Goal: Task Accomplishment & Management: Manage account settings

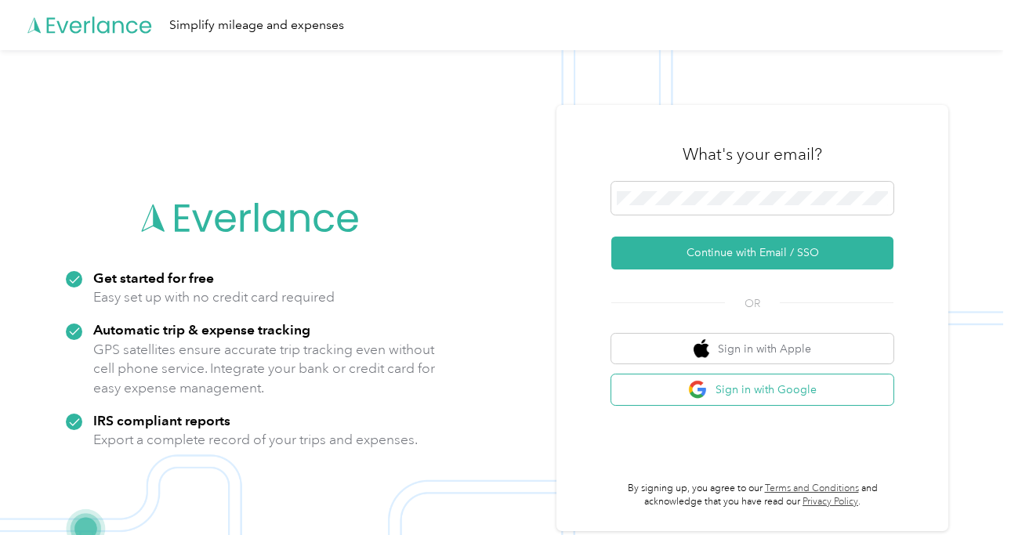
click at [756, 397] on button "Sign in with Google" at bounding box center [752, 390] width 282 height 31
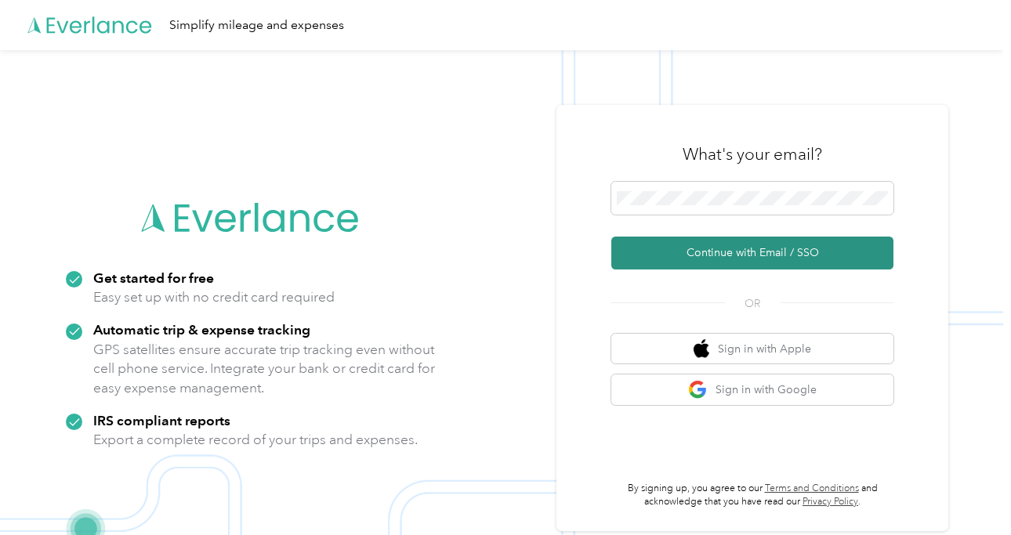
click at [758, 265] on button "Continue with Email / SSO" at bounding box center [752, 253] width 282 height 33
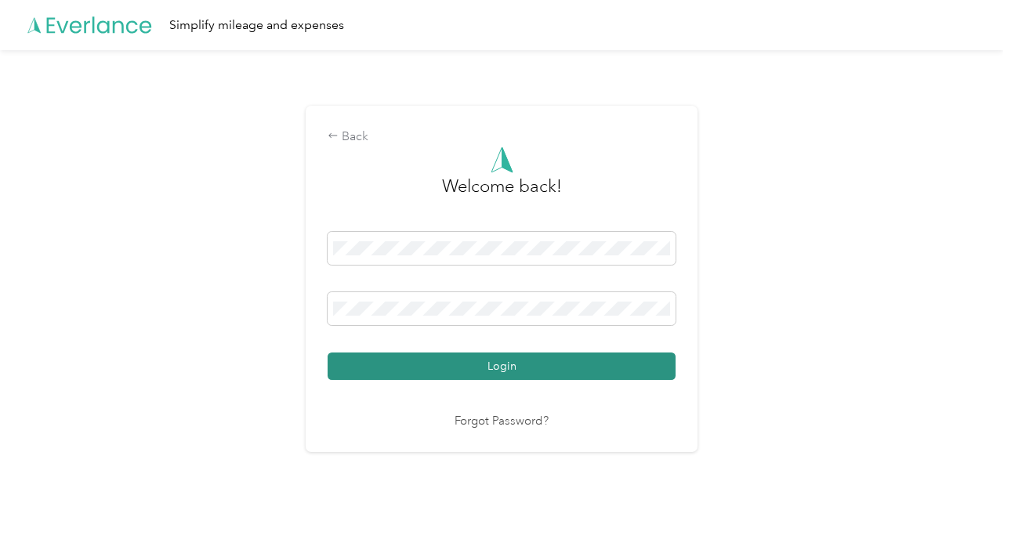
click at [527, 371] on button "Login" at bounding box center [502, 366] width 348 height 27
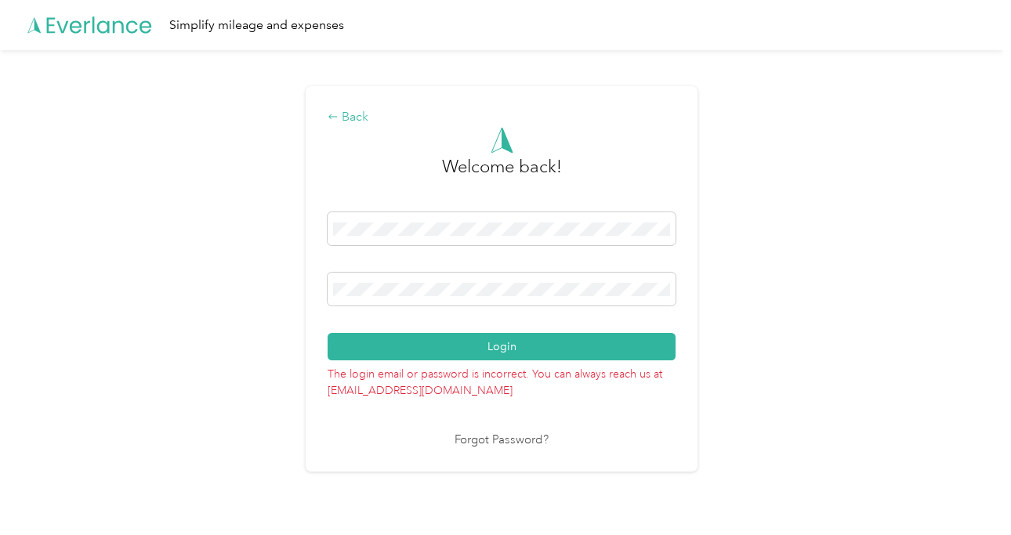
click at [334, 114] on icon at bounding box center [333, 116] width 11 height 11
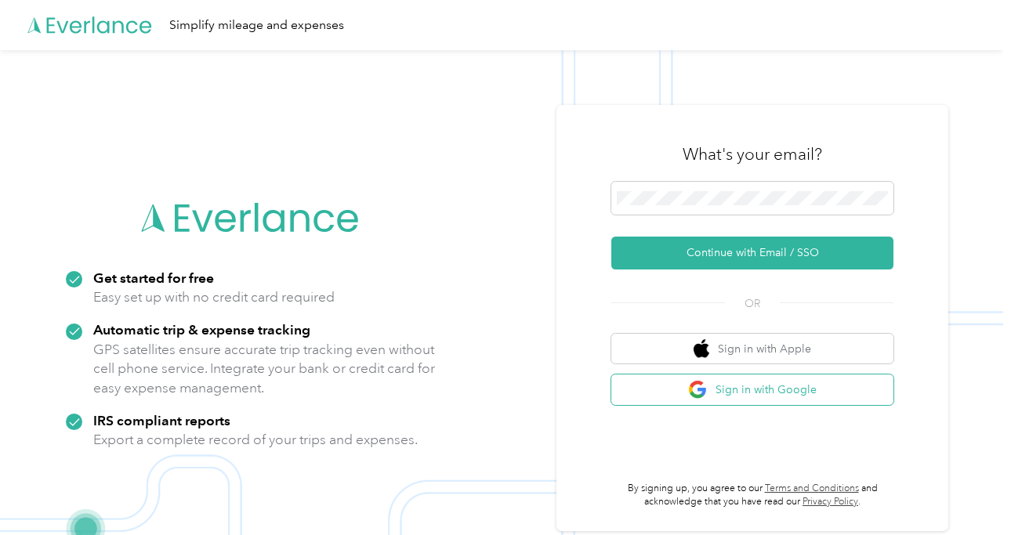
click at [786, 394] on button "Sign in with Google" at bounding box center [752, 390] width 282 height 31
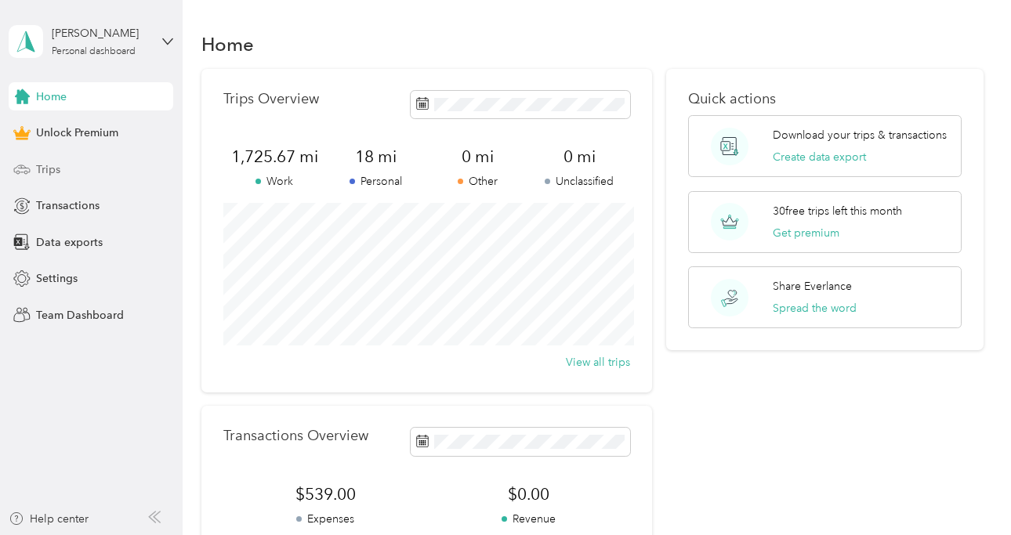
click at [44, 172] on span "Trips" at bounding box center [48, 169] width 24 height 16
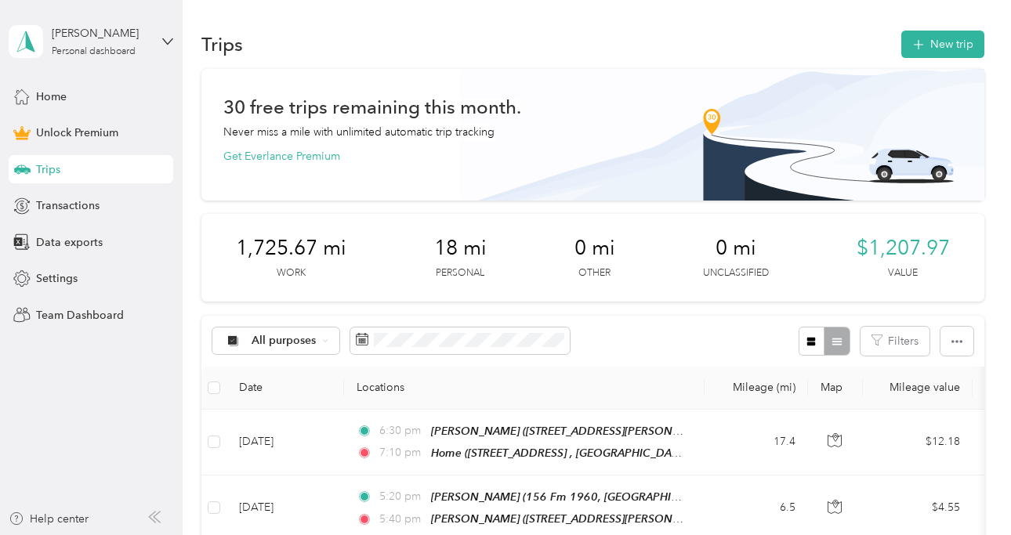
click at [958, 57] on div "Trips New trip" at bounding box center [592, 43] width 782 height 33
click at [968, 45] on button "New trip" at bounding box center [942, 44] width 83 height 27
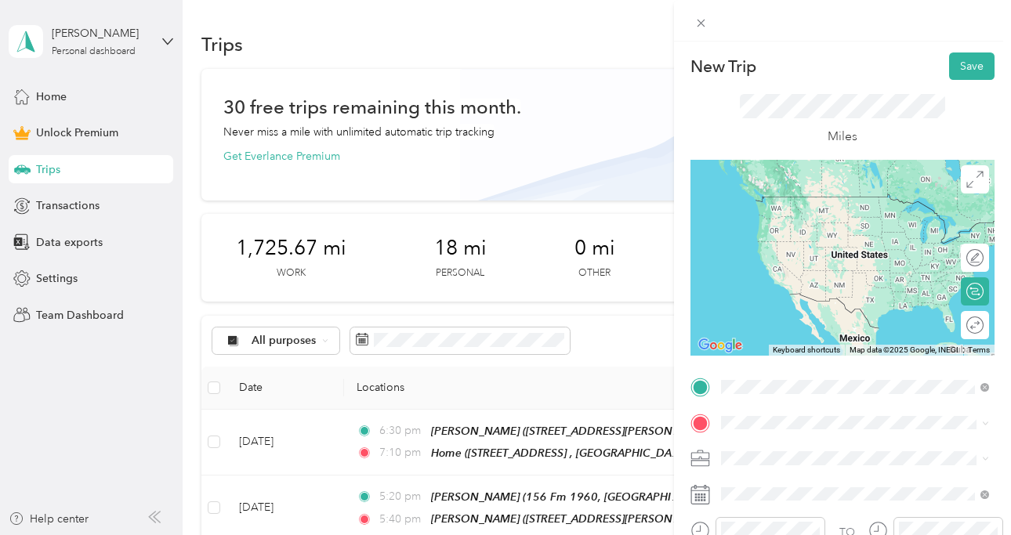
click at [857, 223] on span "[STREET_ADDRESS] , [GEOGRAPHIC_DATA], [GEOGRAPHIC_DATA], [GEOGRAPHIC_DATA]" at bounding box center [867, 228] width 232 height 30
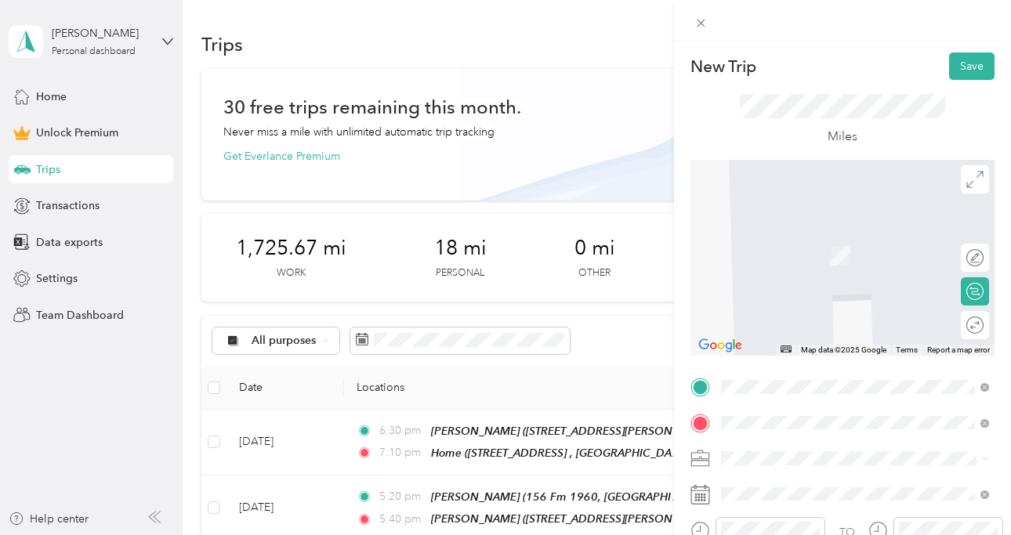
click at [843, 261] on div "[PERSON_NAME] [STREET_ADDRESS][PERSON_NAME]" at bounding box center [801, 246] width 100 height 33
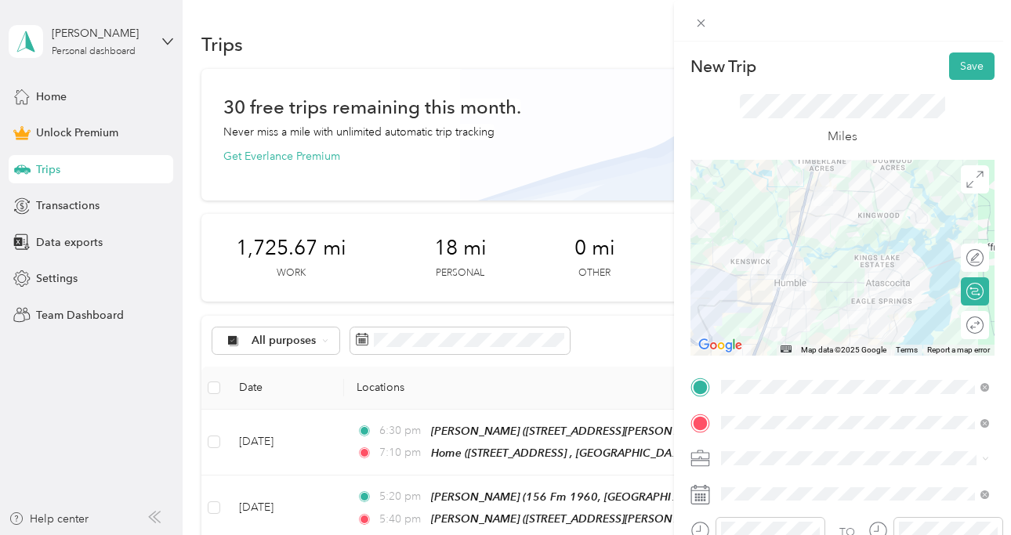
click at [795, 466] on span at bounding box center [855, 458] width 279 height 25
click at [806, 309] on li "Other" at bounding box center [855, 320] width 279 height 27
click at [802, 296] on li "HH OT" at bounding box center [855, 293] width 279 height 27
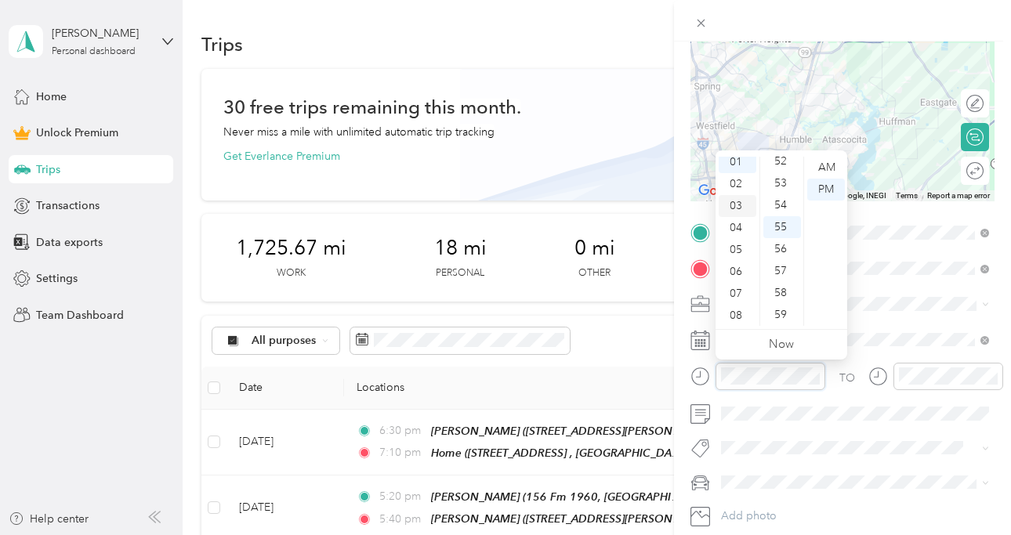
scroll to position [94, 0]
click at [739, 270] on div "09" at bounding box center [738, 271] width 38 height 22
click at [781, 164] on div "00" at bounding box center [782, 168] width 38 height 22
click at [829, 167] on div "AM" at bounding box center [826, 168] width 38 height 22
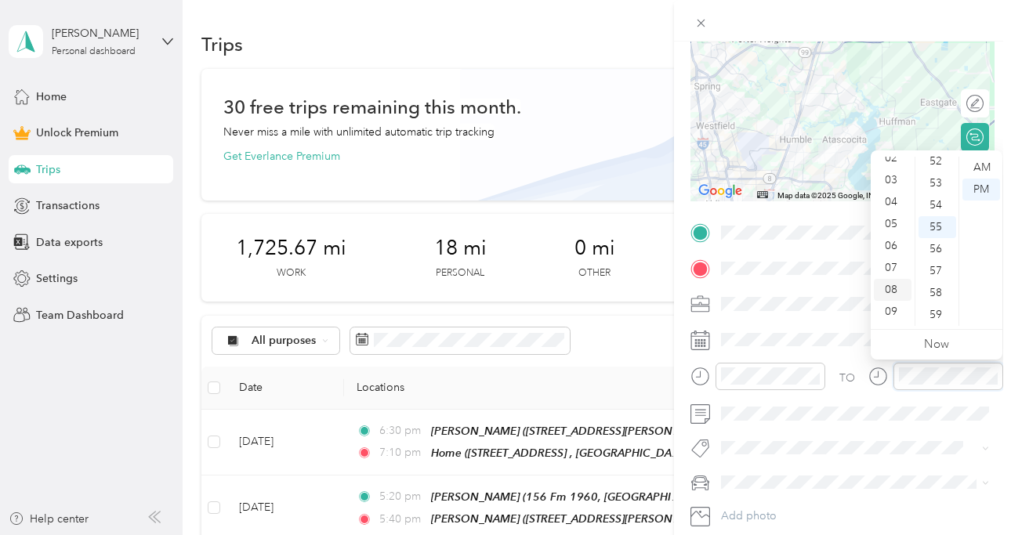
scroll to position [94, 0]
click at [895, 273] on div "09" at bounding box center [893, 271] width 38 height 22
click at [940, 212] on div "25" at bounding box center [938, 212] width 38 height 22
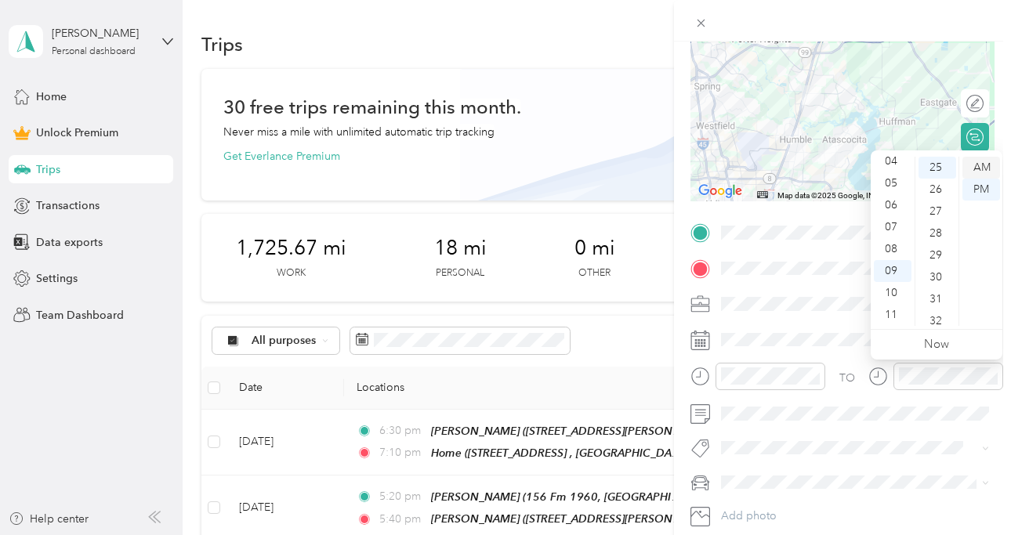
click at [988, 164] on div "AM" at bounding box center [981, 168] width 38 height 22
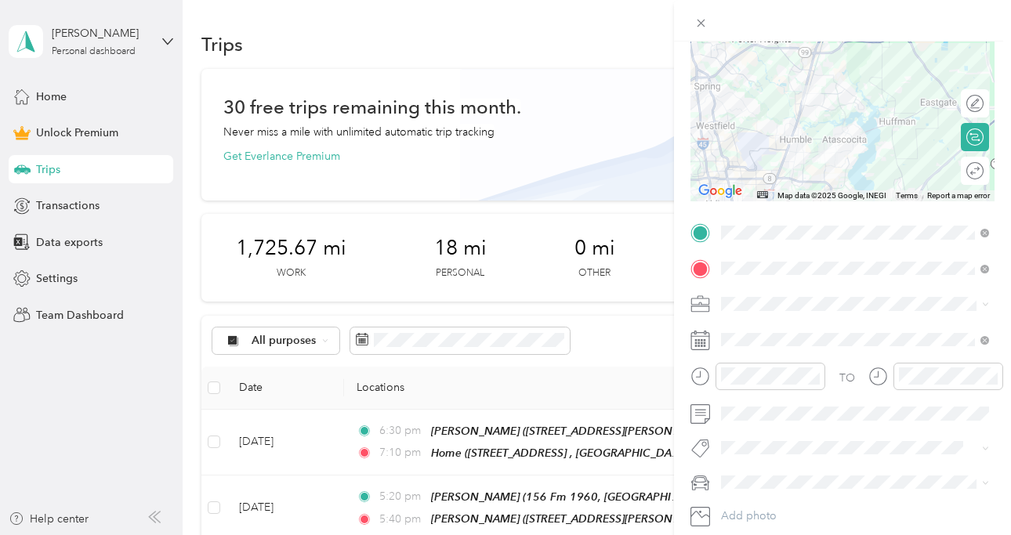
click at [779, 535] on div "New Trip Save This trip cannot be edited because it is either under review, app…" at bounding box center [501, 535] width 1003 height 0
click at [773, 506] on span "[PERSON_NAME]’s Car" at bounding box center [784, 509] width 114 height 13
click at [773, 469] on span "Ot Session" at bounding box center [759, 476] width 45 height 14
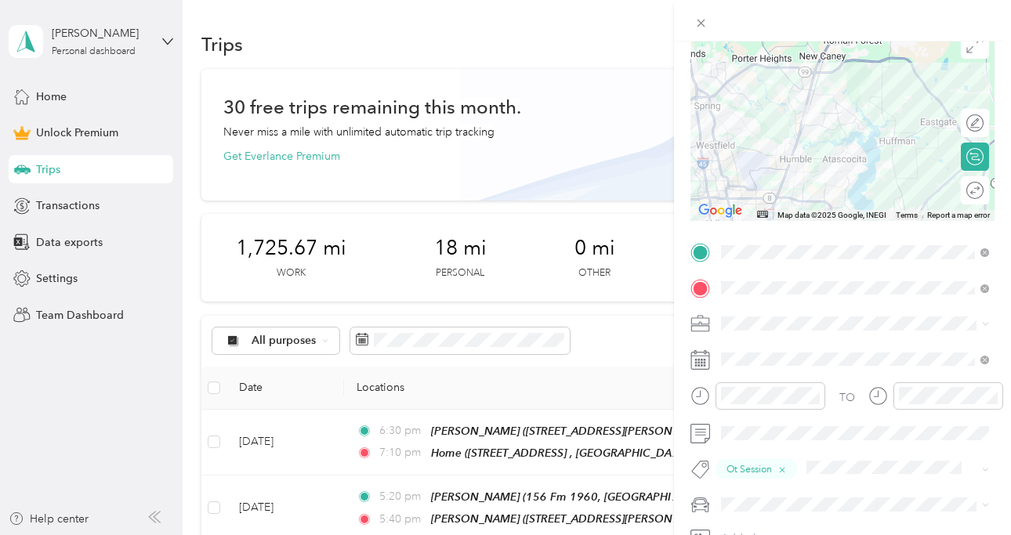
scroll to position [0, 0]
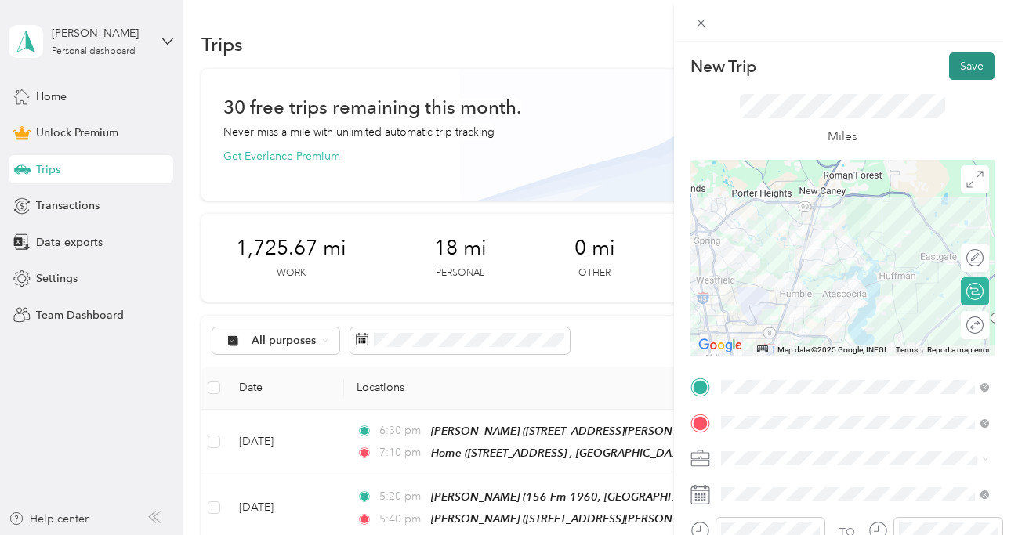
click at [980, 64] on button "Save" at bounding box center [971, 66] width 45 height 27
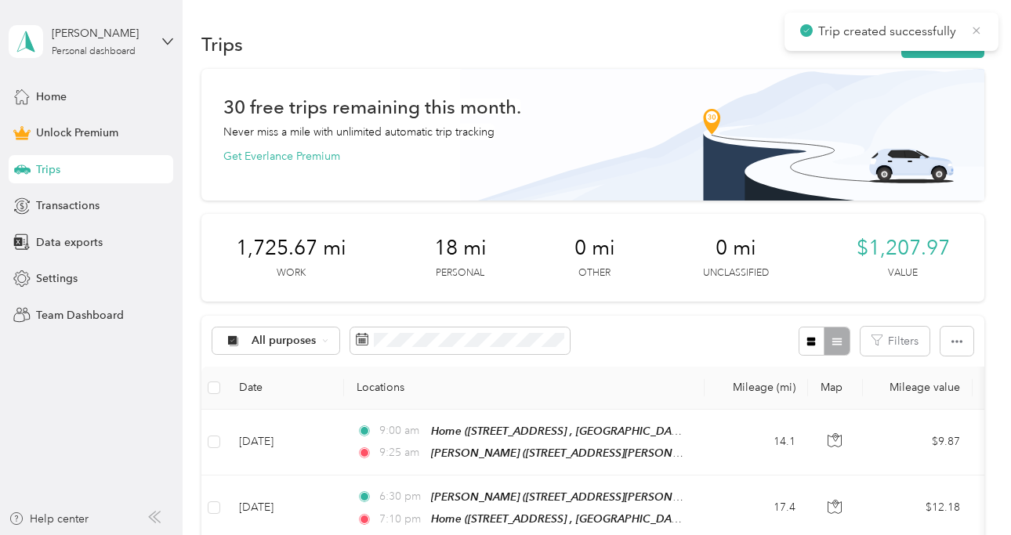
click at [982, 34] on icon at bounding box center [976, 31] width 13 height 14
click at [974, 45] on button "New trip" at bounding box center [942, 44] width 83 height 27
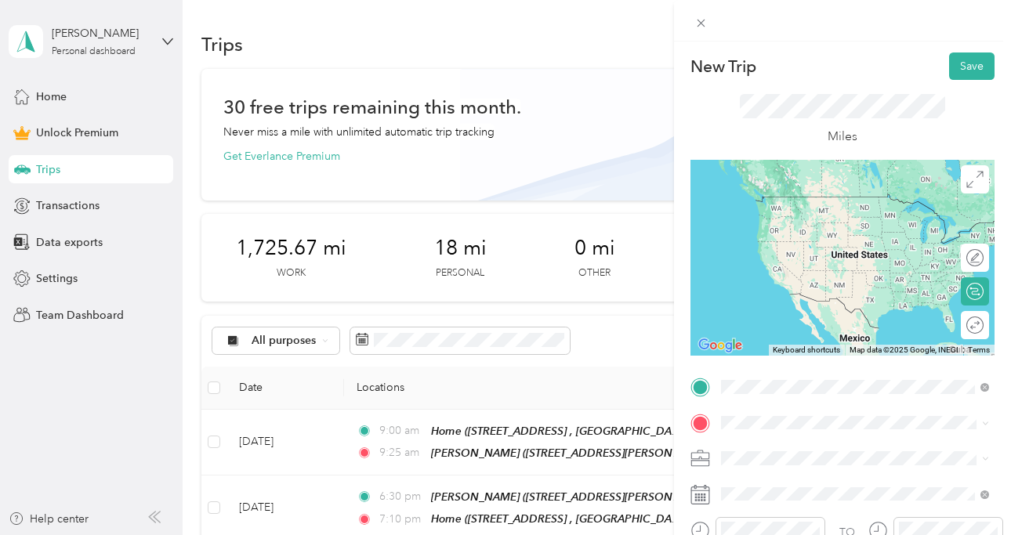
click at [806, 212] on div "[PERSON_NAME] [STREET_ADDRESS][PERSON_NAME]" at bounding box center [801, 211] width 100 height 33
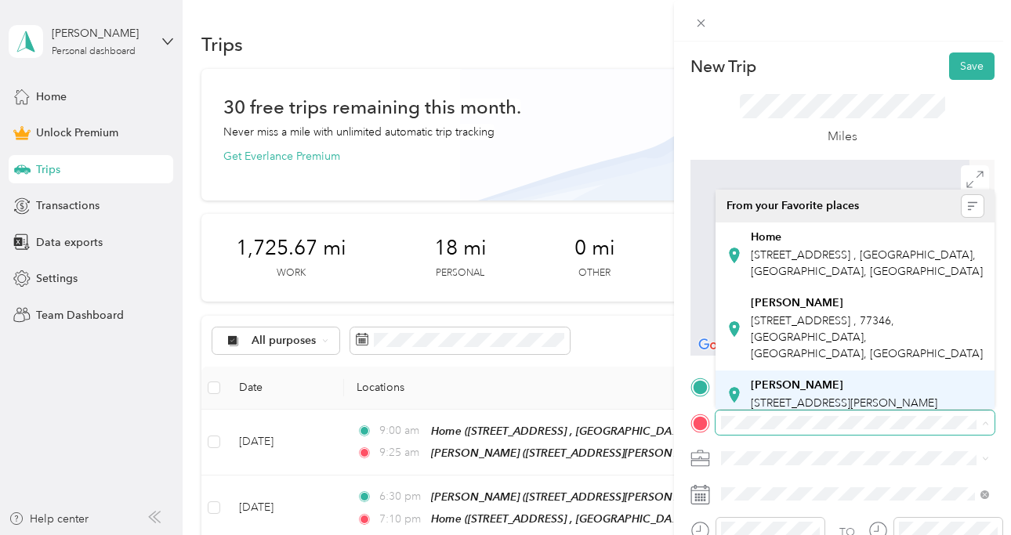
scroll to position [9, 0]
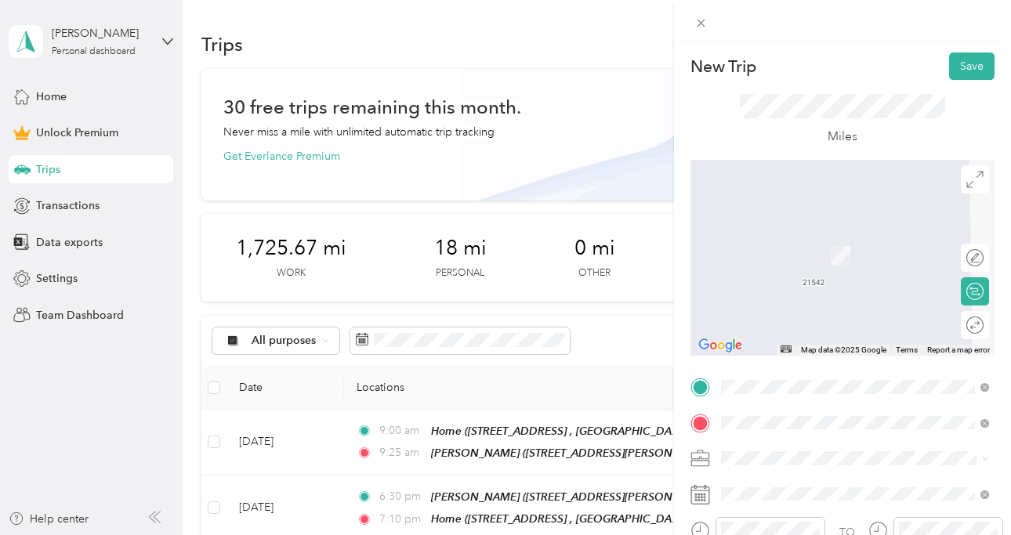
click at [809, 272] on span "[STREET_ADDRESS][PERSON_NAME][US_STATE]" at bounding box center [844, 263] width 187 height 30
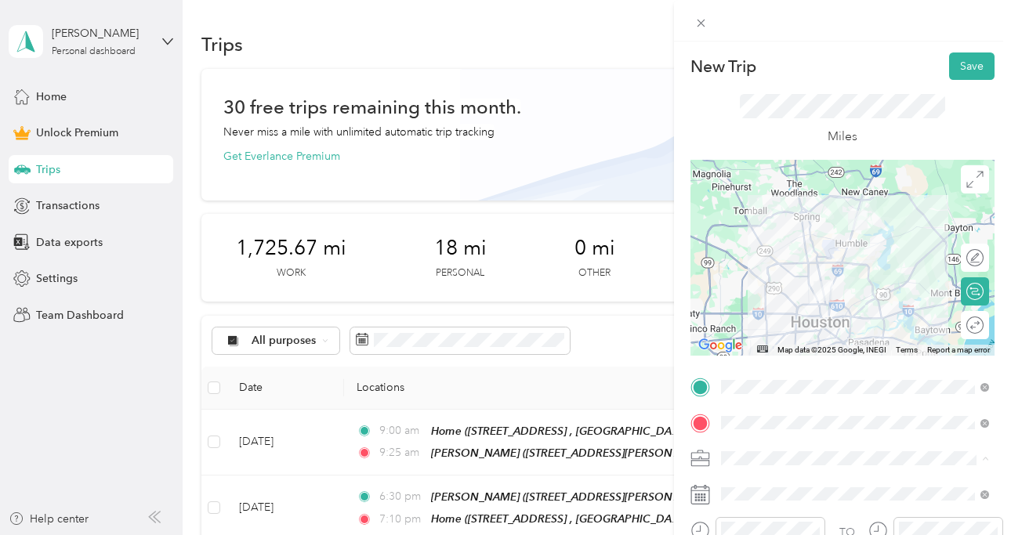
click at [799, 300] on li "HH OT" at bounding box center [855, 293] width 279 height 27
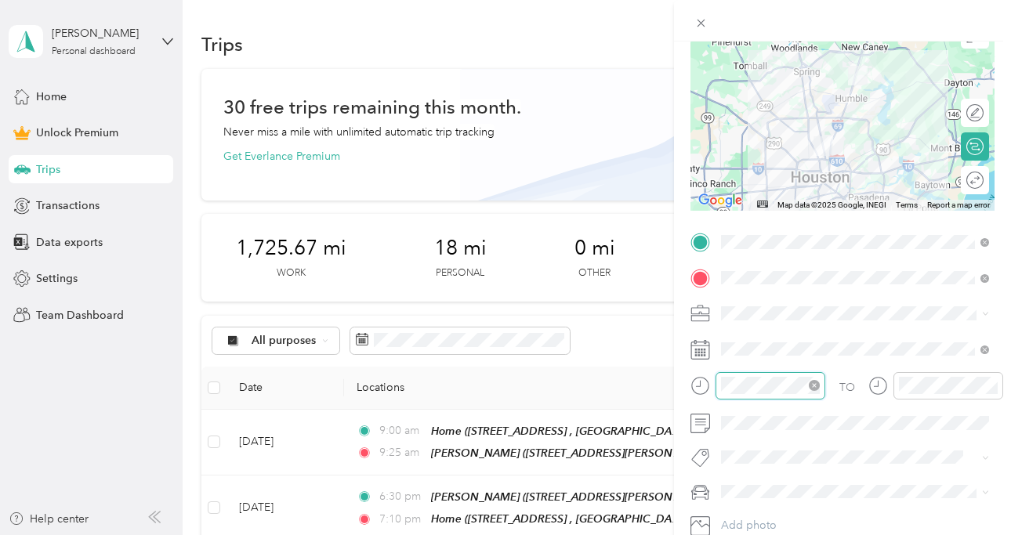
scroll to position [1147, 0]
click at [745, 397] on div at bounding box center [771, 385] width 110 height 27
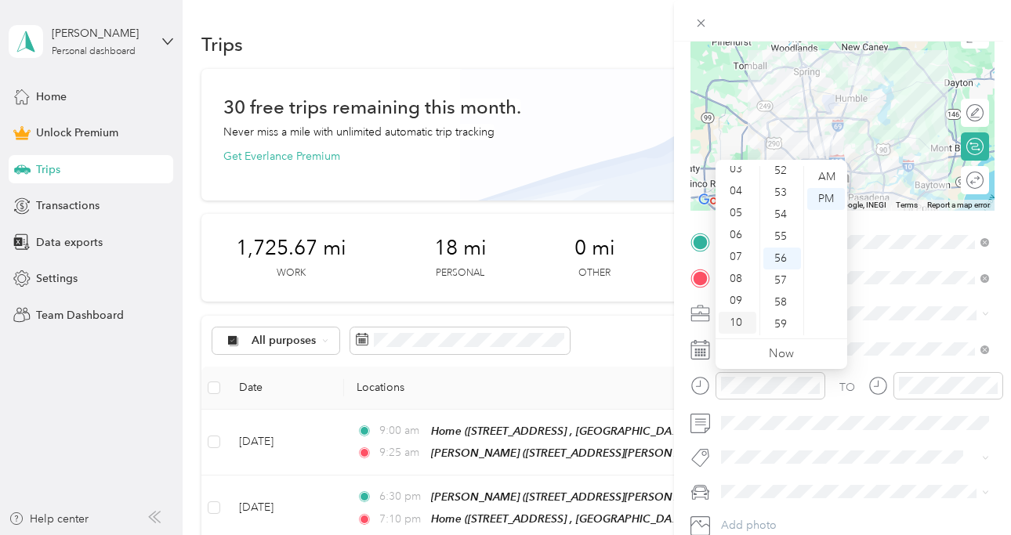
click at [741, 321] on div "10" at bounding box center [738, 323] width 38 height 22
click at [784, 241] on div "30" at bounding box center [782, 252] width 38 height 22
click at [825, 176] on div "AM" at bounding box center [826, 177] width 38 height 22
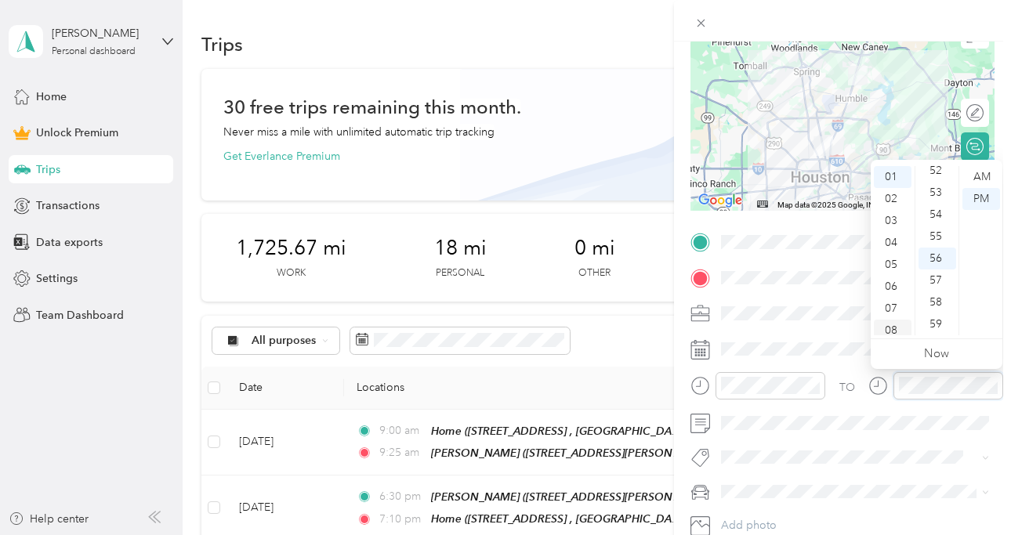
scroll to position [94, 0]
click at [899, 328] on div "11" at bounding box center [893, 324] width 38 height 22
click at [945, 172] on div "00" at bounding box center [938, 177] width 38 height 22
click at [984, 176] on div "AM" at bounding box center [981, 177] width 38 height 22
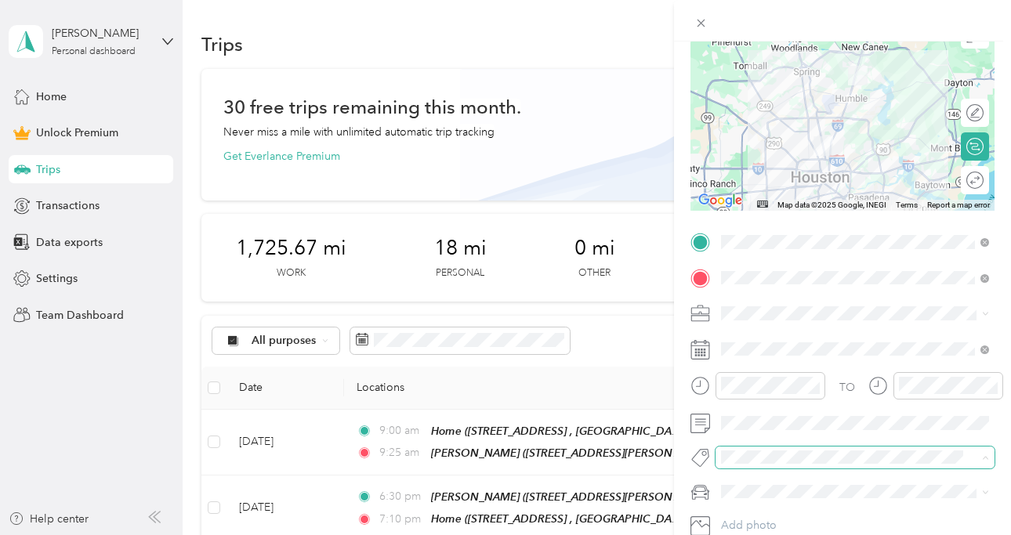
click at [802, 448] on span at bounding box center [855, 458] width 279 height 22
click at [789, 480] on button "Ot Session" at bounding box center [760, 484] width 67 height 20
click at [781, 471] on li "[PERSON_NAME]’s Car" at bounding box center [855, 466] width 279 height 27
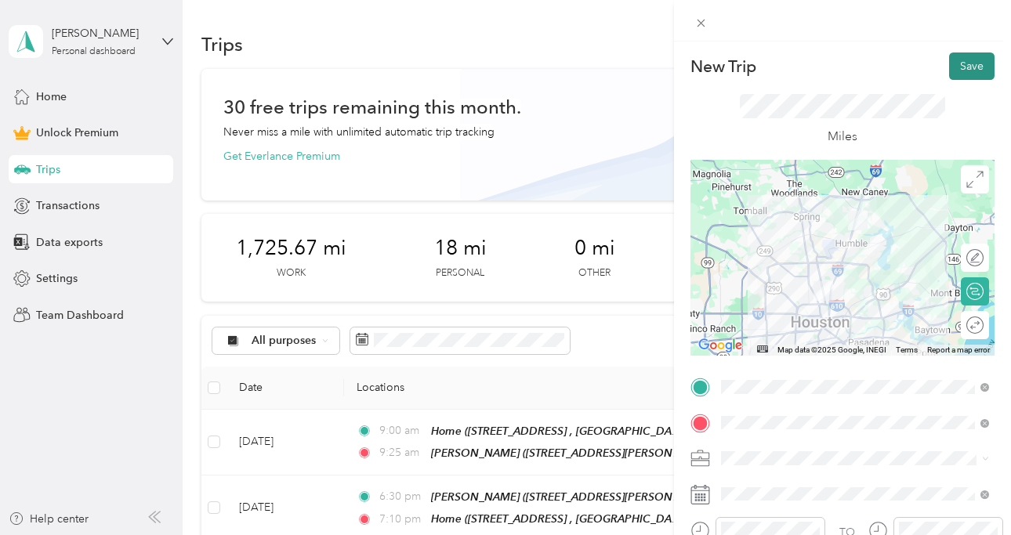
click at [988, 53] on button "Save" at bounding box center [971, 66] width 45 height 27
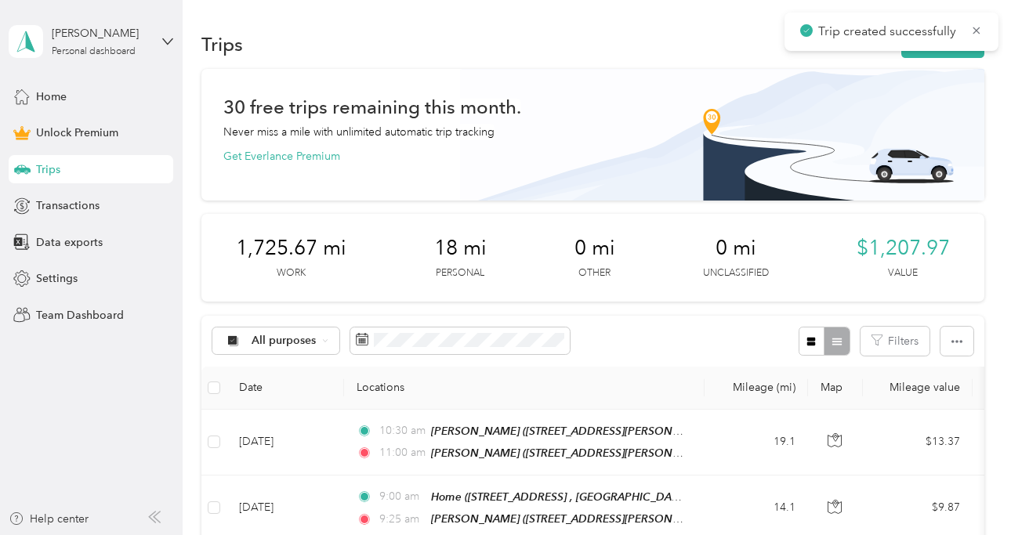
click at [983, 34] on div "Trip created successfully" at bounding box center [892, 32] width 214 height 38
click at [980, 24] on icon at bounding box center [976, 31] width 13 height 14
click at [959, 39] on button "New trip" at bounding box center [942, 44] width 83 height 27
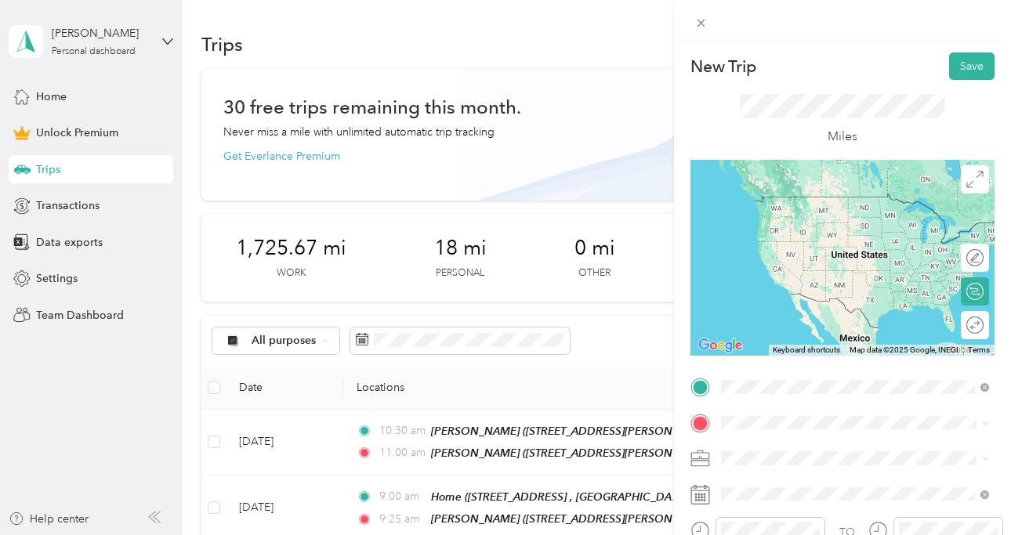
click at [882, 203] on div "[PERSON_NAME]" at bounding box center [868, 202] width 234 height 14
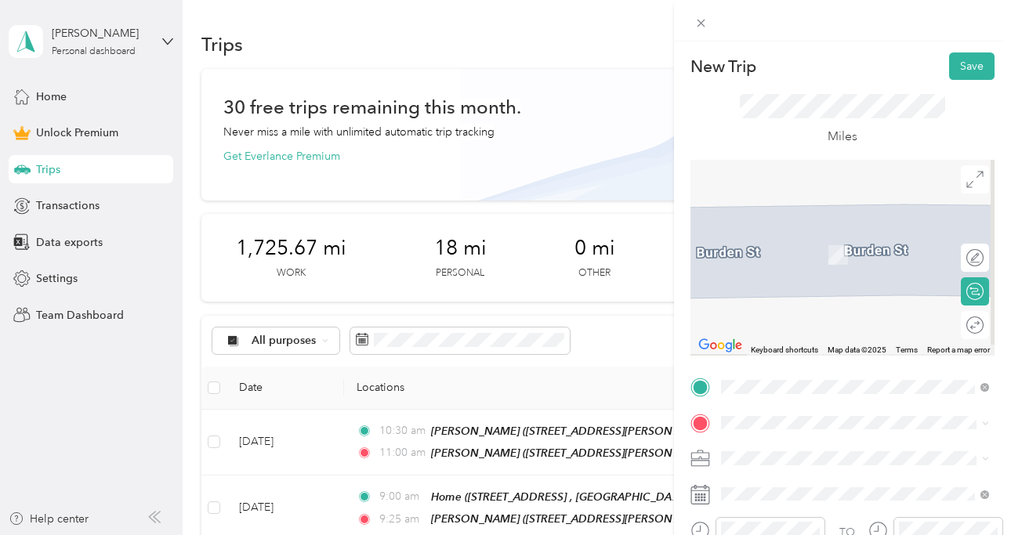
click at [852, 252] on span "[STREET_ADDRESS] , [GEOGRAPHIC_DATA], [GEOGRAPHIC_DATA], [GEOGRAPHIC_DATA]" at bounding box center [867, 263] width 232 height 30
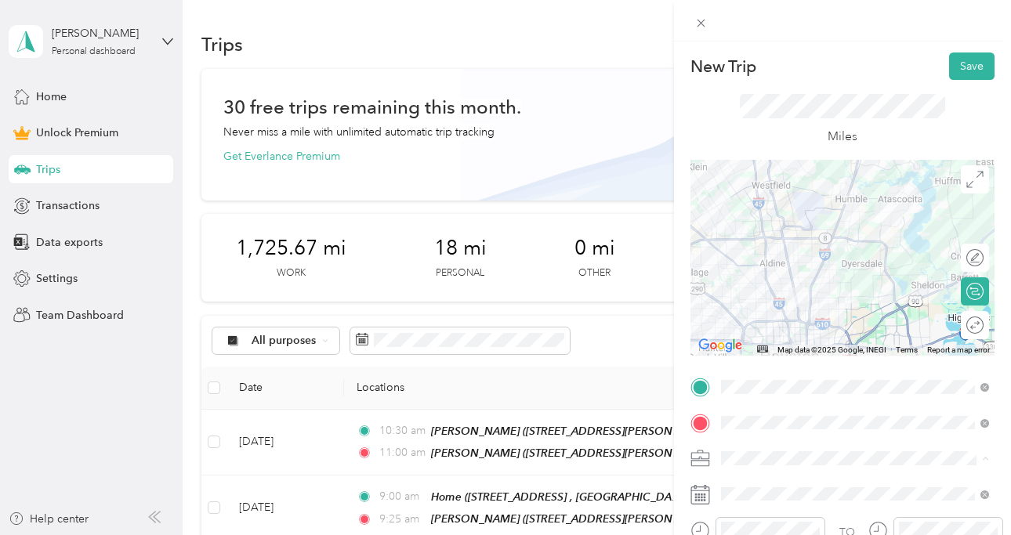
click at [800, 286] on div "HH OT" at bounding box center [855, 293] width 257 height 16
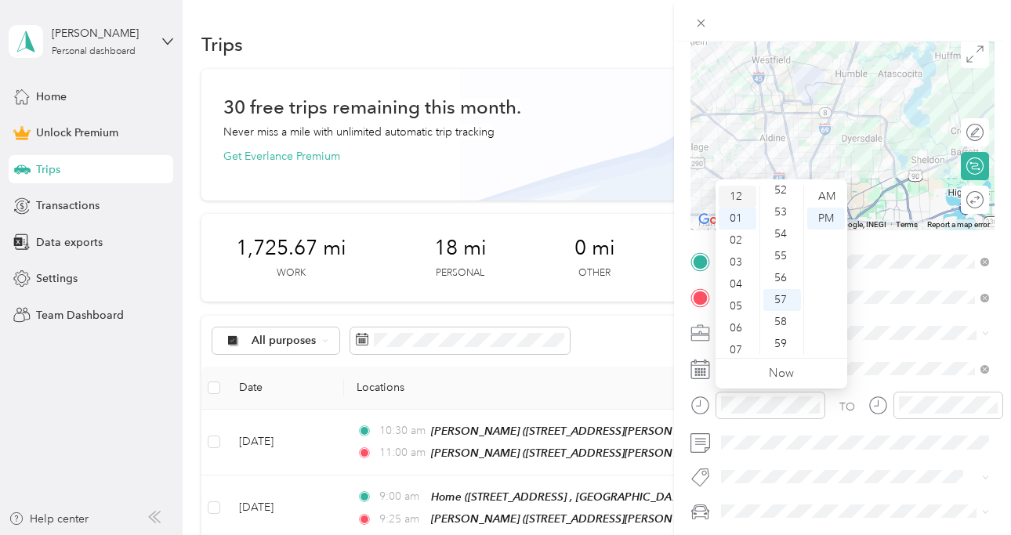
click at [738, 194] on div "12" at bounding box center [738, 197] width 38 height 22
click at [783, 193] on div "00" at bounding box center [782, 197] width 38 height 22
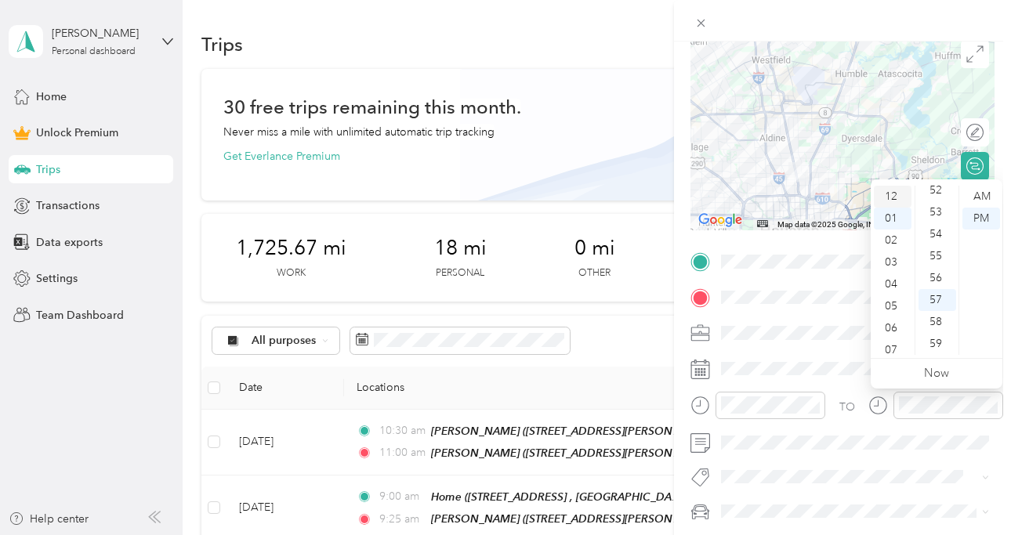
click at [895, 194] on div "12" at bounding box center [893, 197] width 38 height 22
drag, startPoint x: 895, startPoint y: 212, endPoint x: 921, endPoint y: 202, distance: 27.8
click at [915, 202] on div "12 01 02 03 04 05 06 07 08 09 10 11 00 01 02 03 04 05 06 07 08 09 10 11 12 13 1…" at bounding box center [937, 271] width 132 height 176
click at [898, 192] on div "12" at bounding box center [893, 197] width 38 height 22
click at [938, 204] on div "30" at bounding box center [938, 205] width 38 height 22
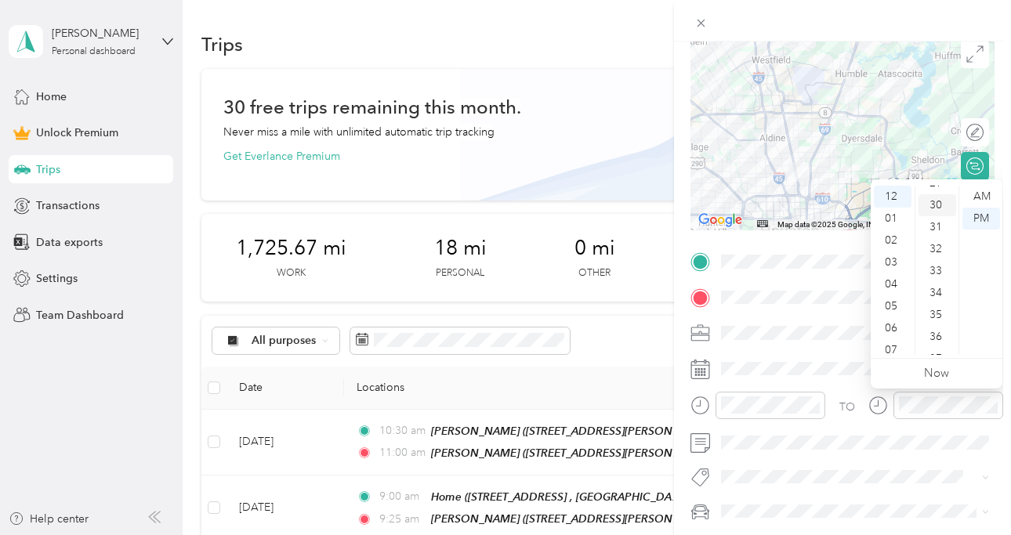
scroll to position [658, 0]
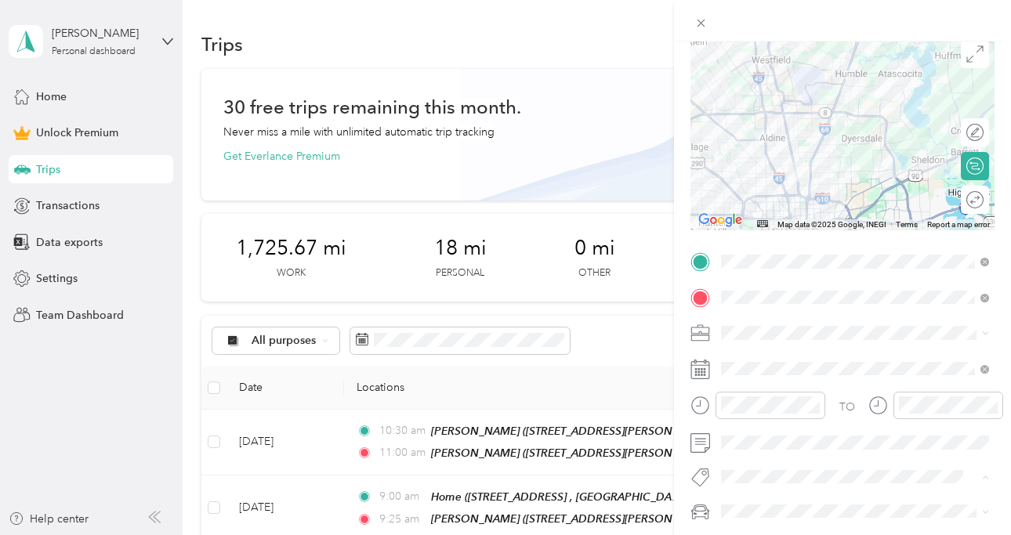
click at [783, 515] on li "Ot Session" at bounding box center [855, 505] width 279 height 31
click at [773, 489] on li "[PERSON_NAME]’s Car" at bounding box center [855, 482] width 279 height 27
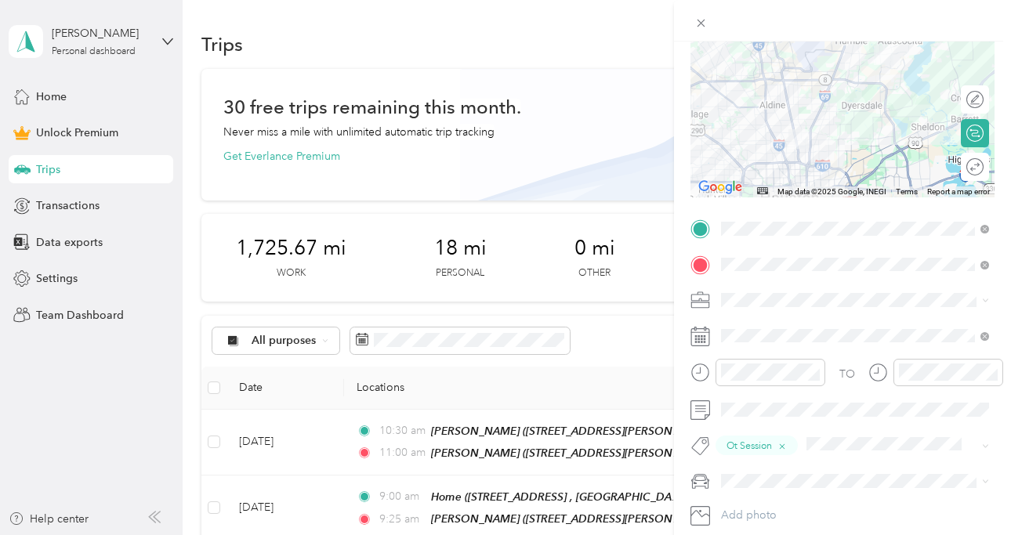
scroll to position [0, 0]
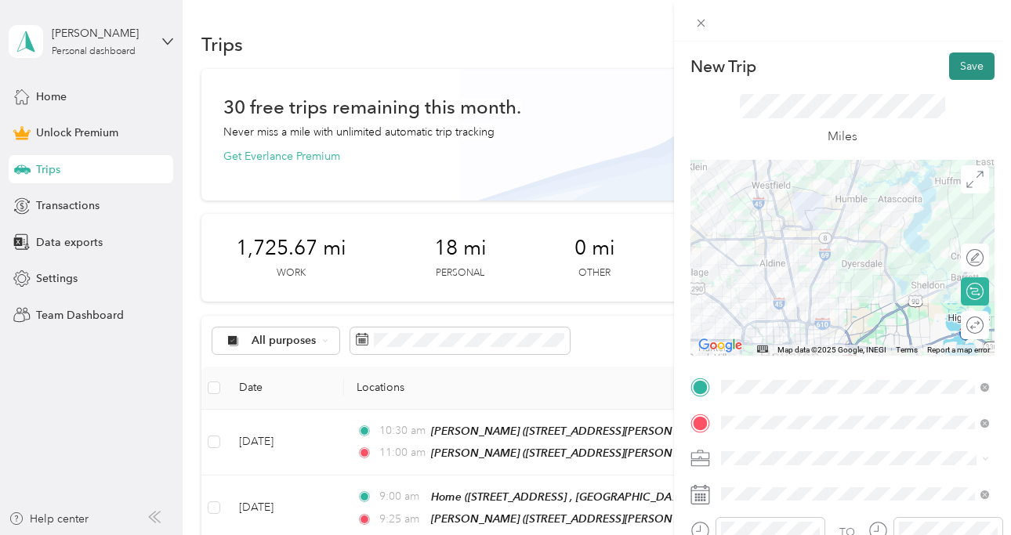
click at [975, 54] on button "Save" at bounding box center [971, 66] width 45 height 27
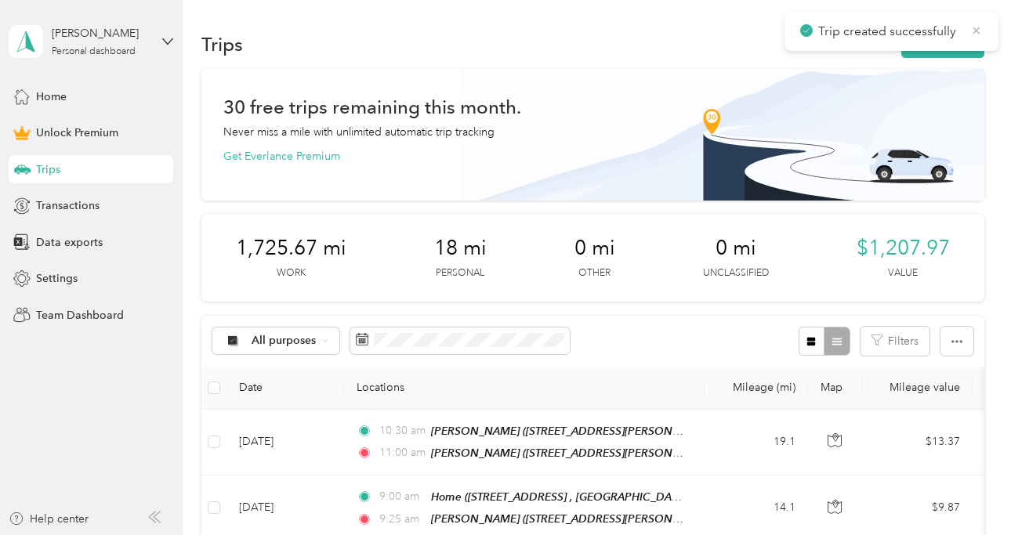
click at [978, 24] on icon at bounding box center [976, 31] width 13 height 14
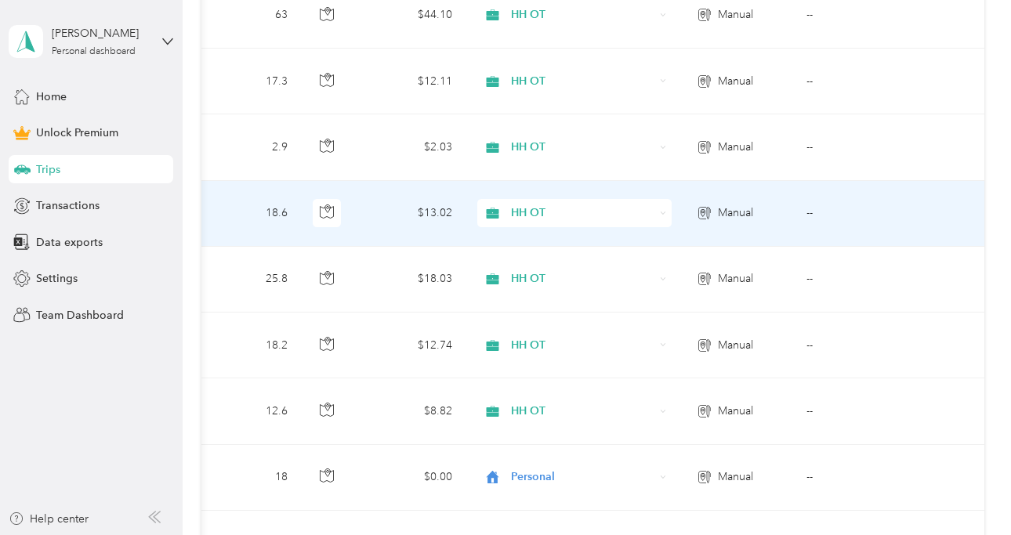
scroll to position [1777, 0]
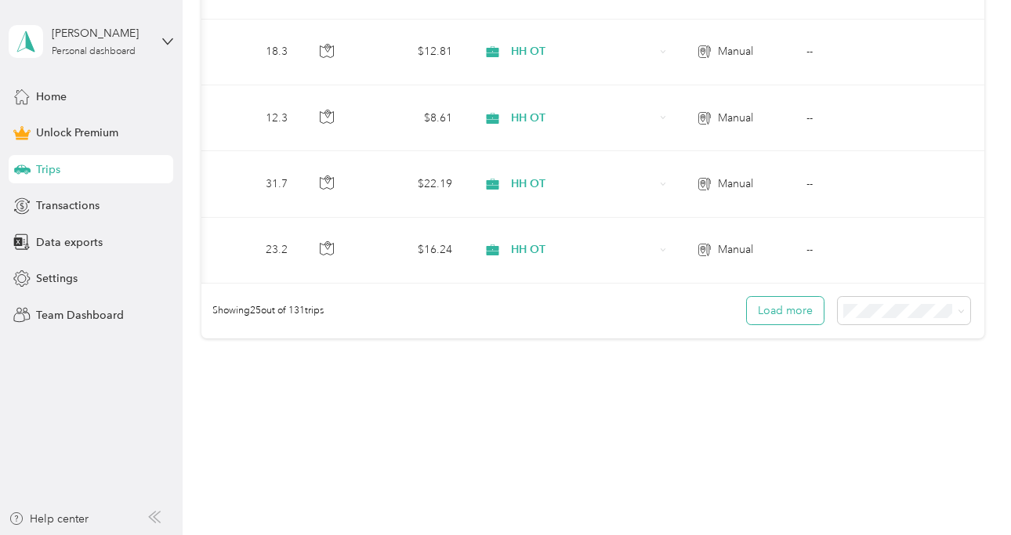
click at [788, 297] on button "Load more" at bounding box center [785, 310] width 77 height 27
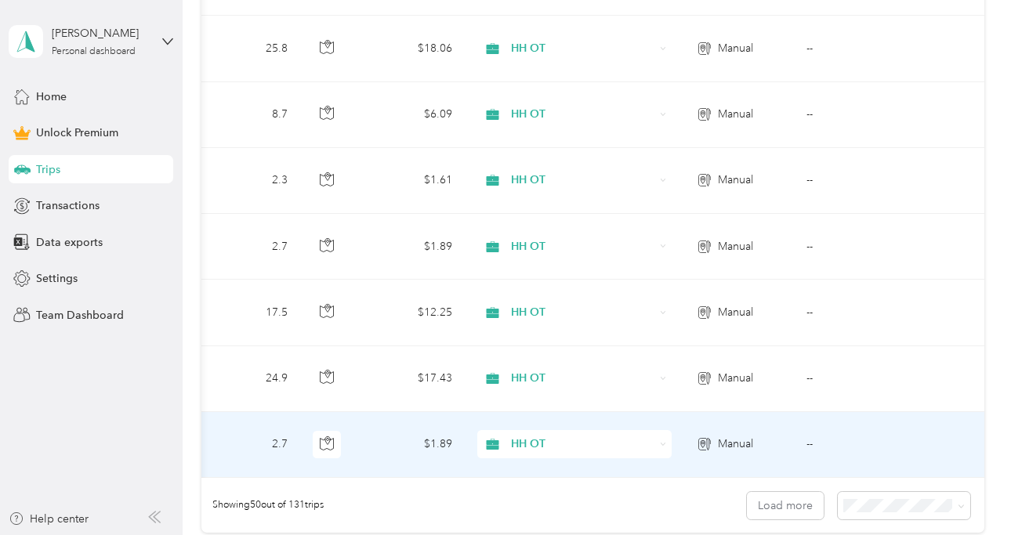
scroll to position [3408, 0]
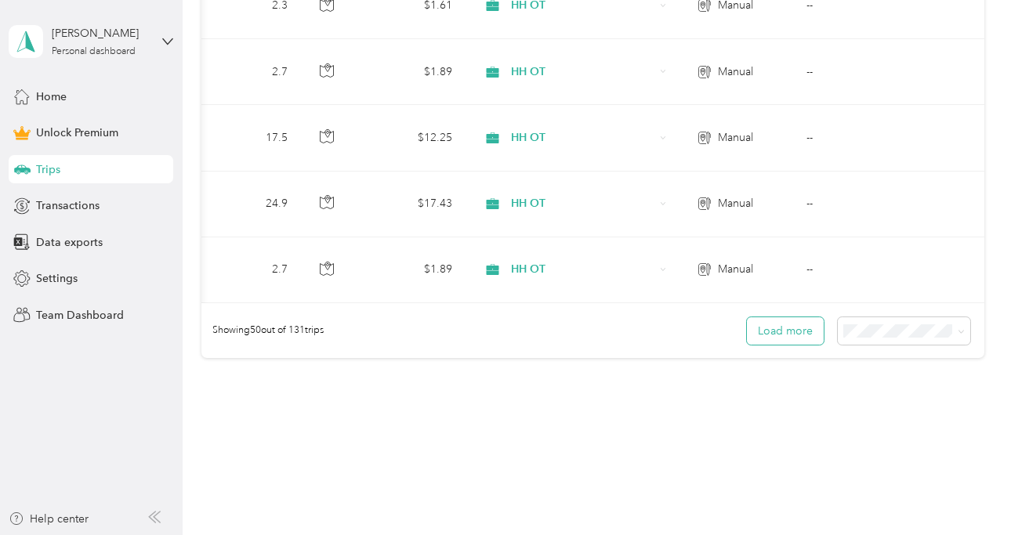
click at [789, 317] on button "Load more" at bounding box center [785, 330] width 77 height 27
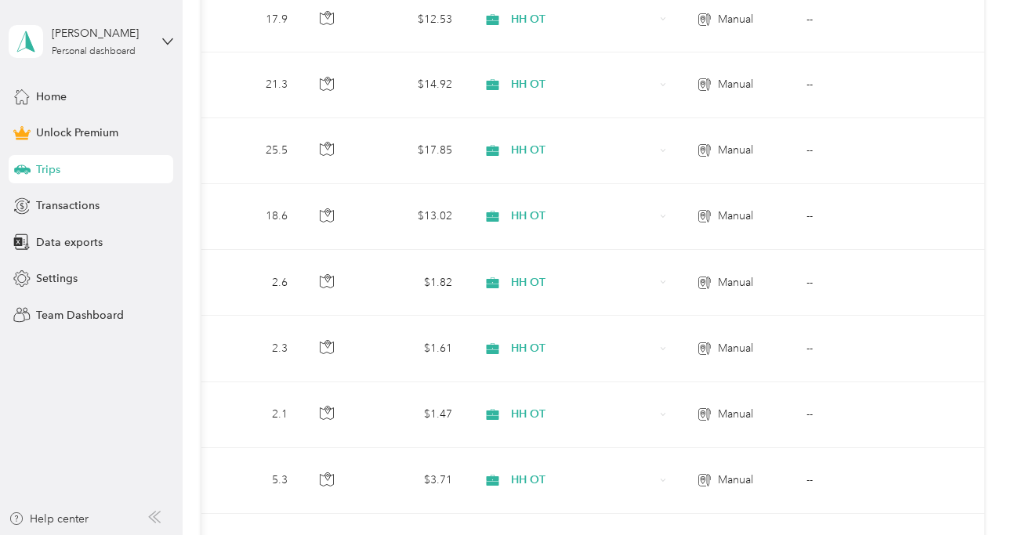
scroll to position [5039, 0]
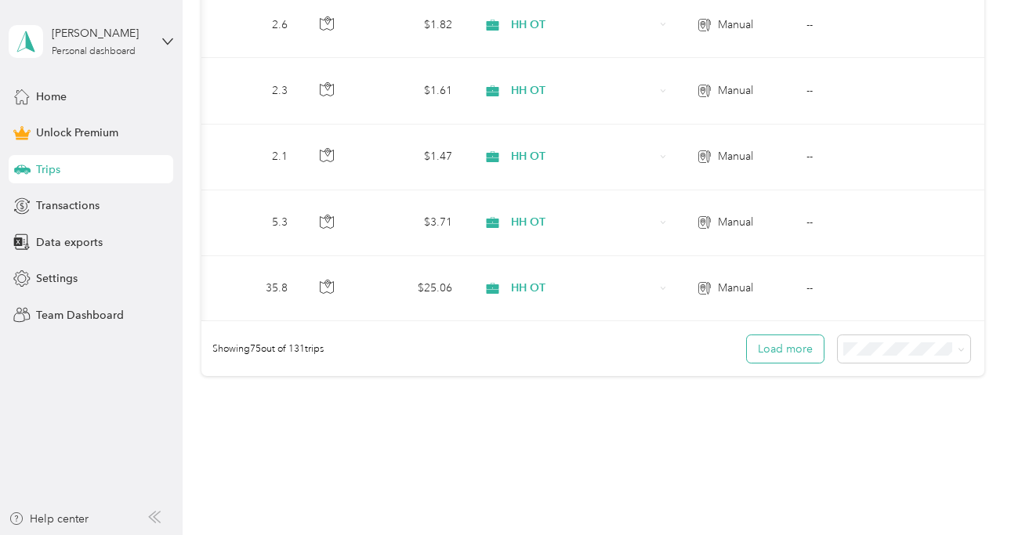
click at [794, 335] on button "Load more" at bounding box center [785, 348] width 77 height 27
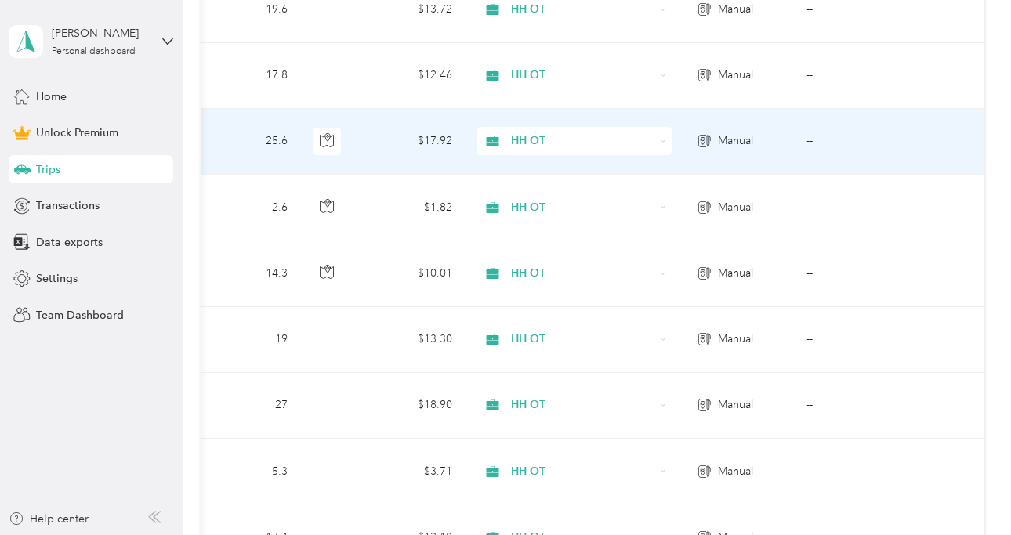
scroll to position [6670, 0]
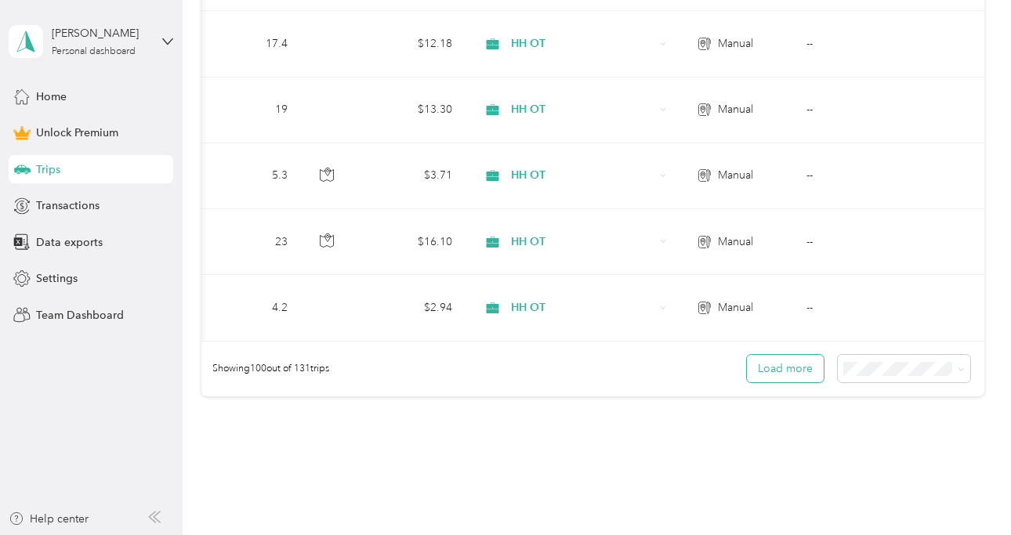
click at [785, 355] on button "Load more" at bounding box center [785, 368] width 77 height 27
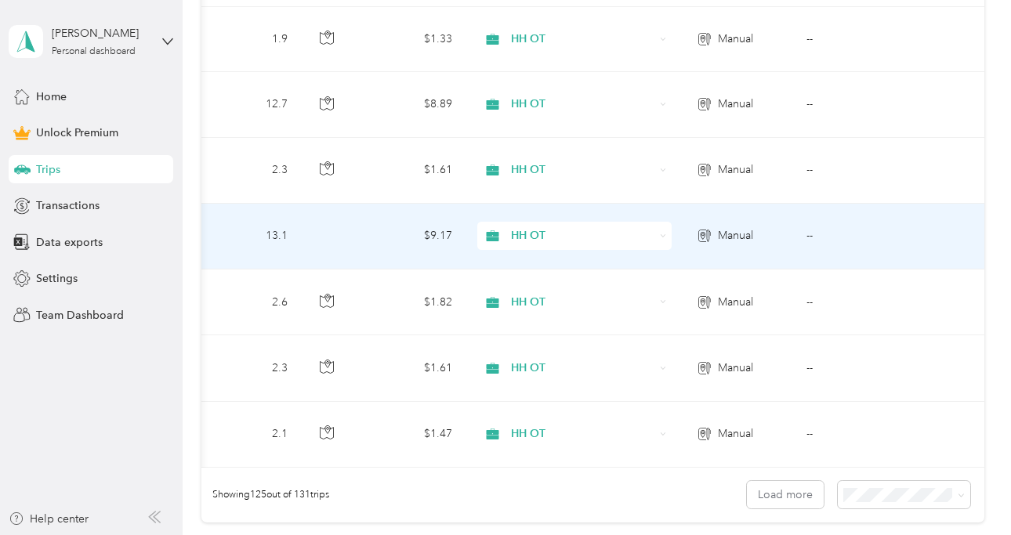
scroll to position [8300, 0]
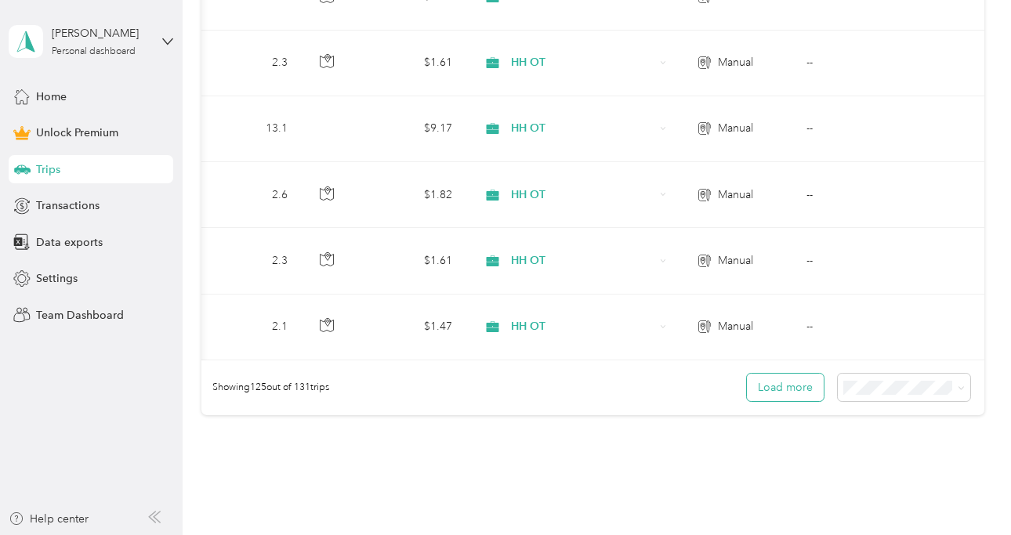
click at [795, 374] on button "Load more" at bounding box center [785, 387] width 77 height 27
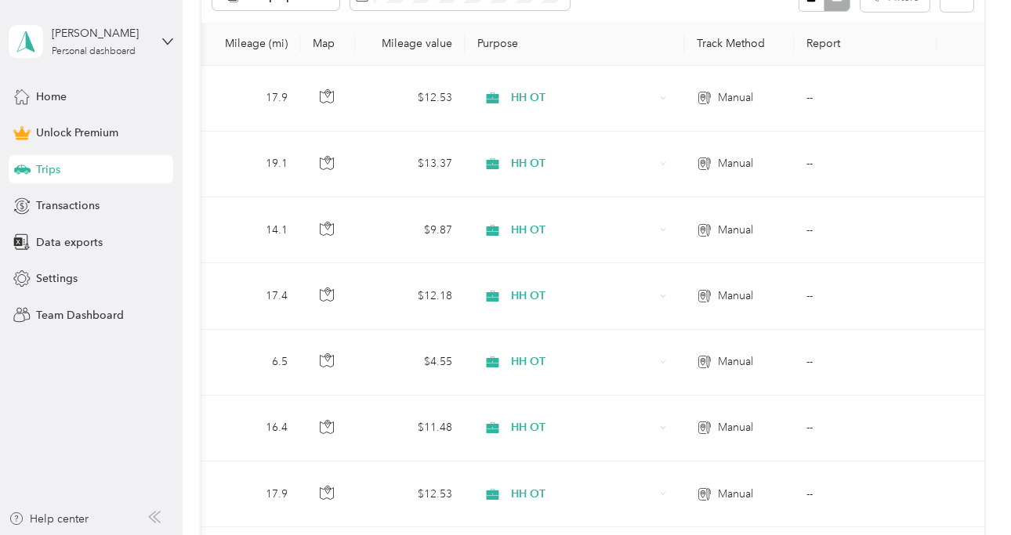
scroll to position [0, 0]
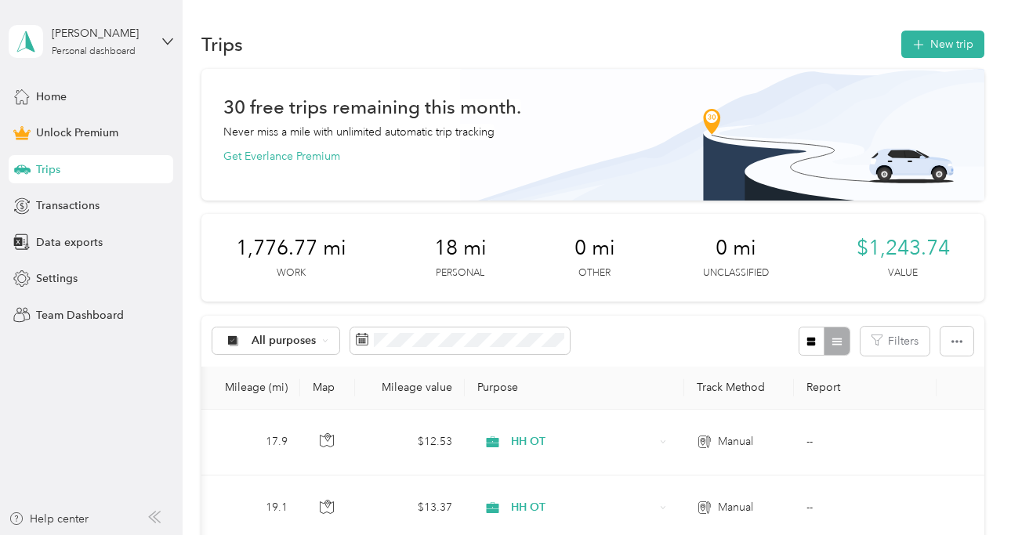
click at [454, 252] on span "18 mi" at bounding box center [460, 248] width 53 height 25
click at [454, 249] on span "18 mi" at bounding box center [460, 248] width 53 height 25
click at [469, 265] on div "18 mi Personal" at bounding box center [460, 258] width 53 height 44
click at [915, 355] on div "All purposes Filters" at bounding box center [592, 341] width 782 height 51
click at [915, 344] on button "Filters" at bounding box center [895, 341] width 69 height 29
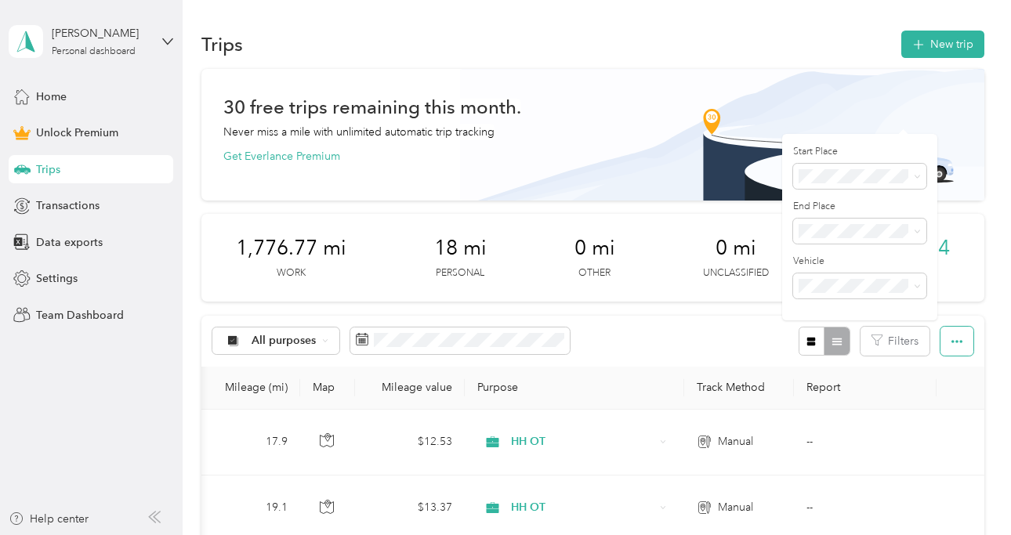
click at [962, 346] on icon "button" at bounding box center [956, 341] width 11 height 11
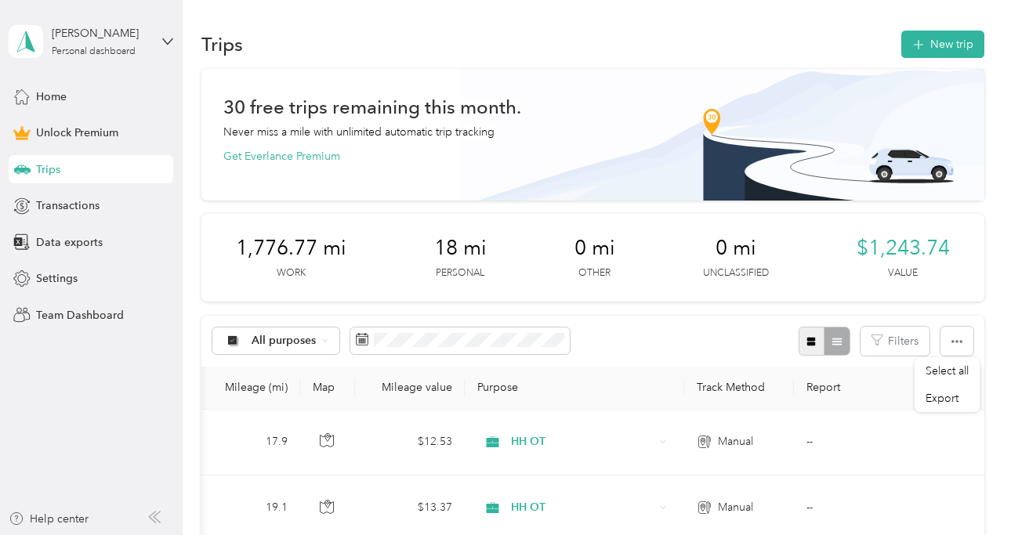
click at [817, 346] on icon "button" at bounding box center [811, 341] width 11 height 11
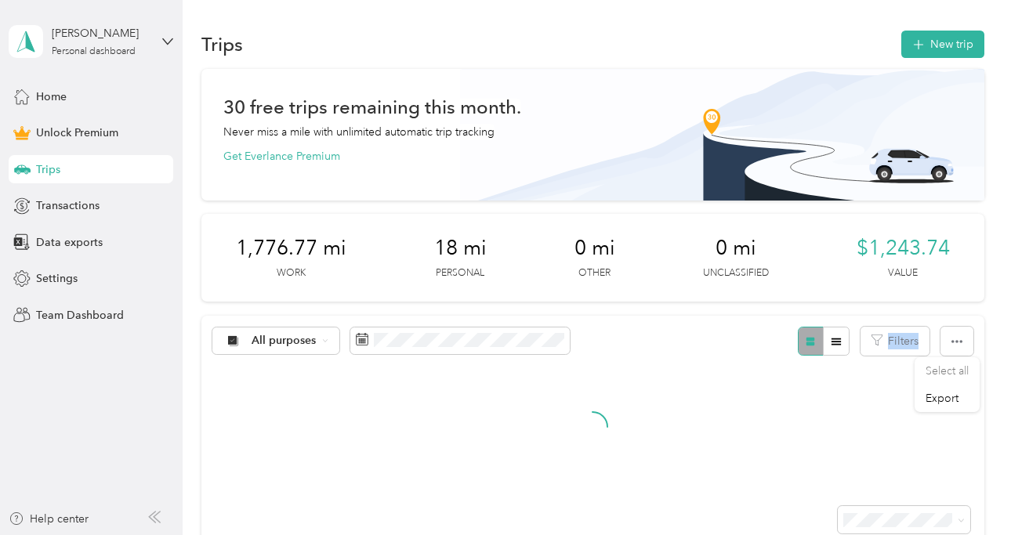
click at [821, 346] on div at bounding box center [824, 341] width 51 height 29
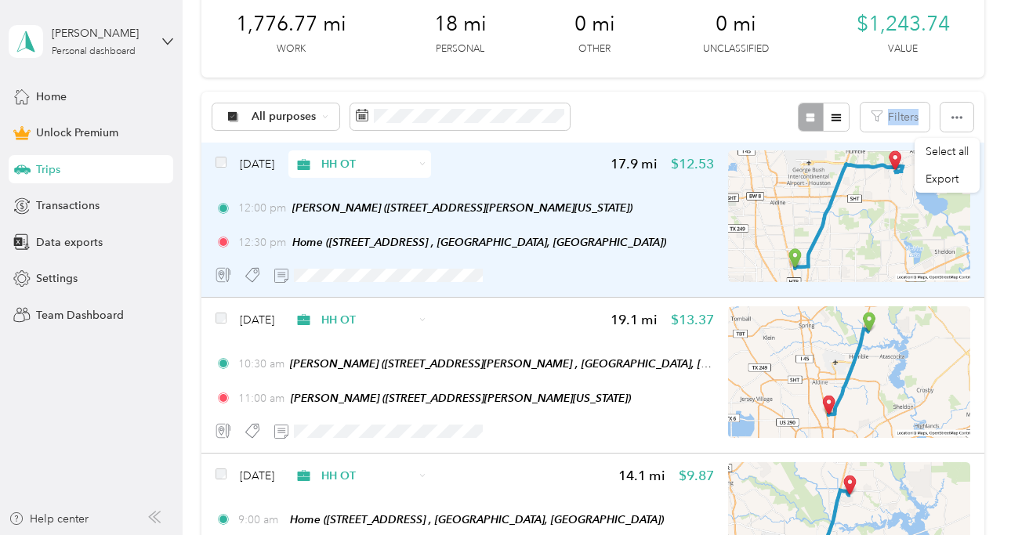
scroll to position [212, 0]
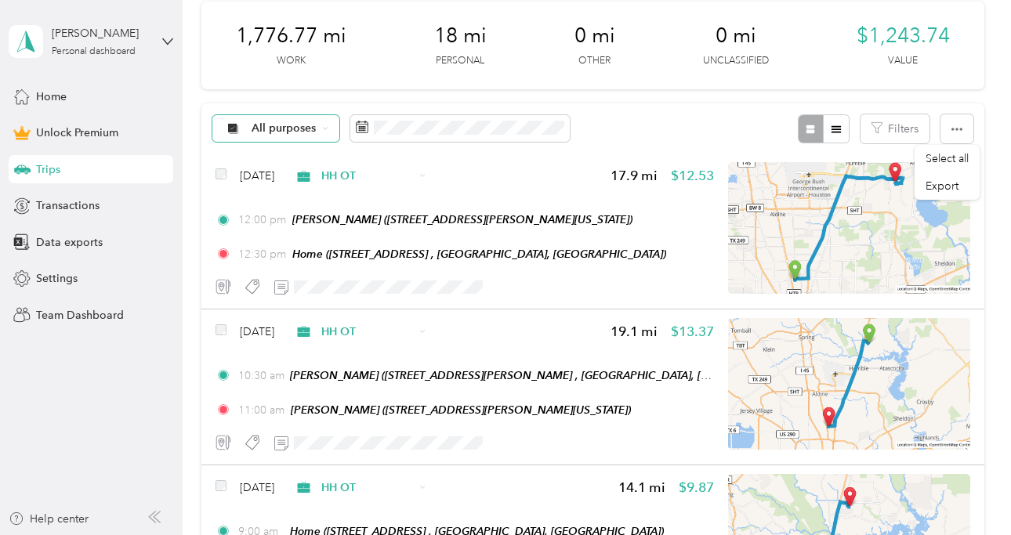
click at [305, 118] on div "All purposes" at bounding box center [275, 128] width 127 height 27
click at [284, 241] on span "Personal" at bounding box center [290, 239] width 76 height 16
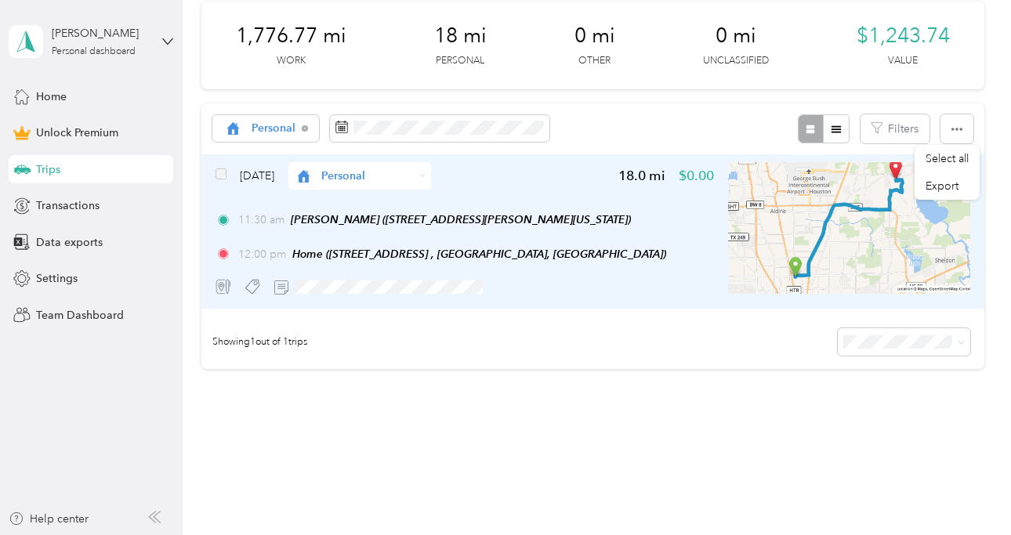
click at [922, 237] on img at bounding box center [849, 228] width 242 height 132
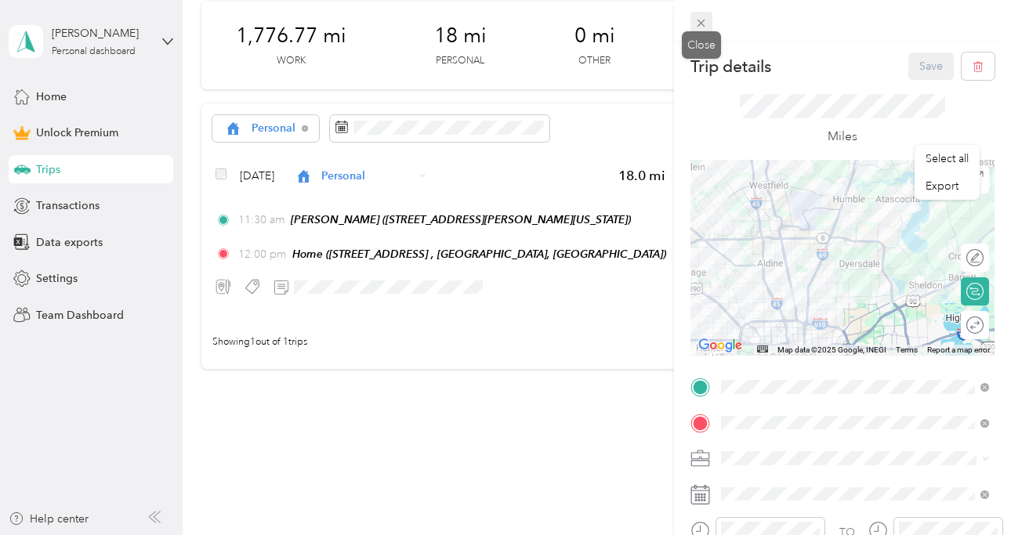
click at [701, 20] on icon at bounding box center [700, 22] width 13 height 13
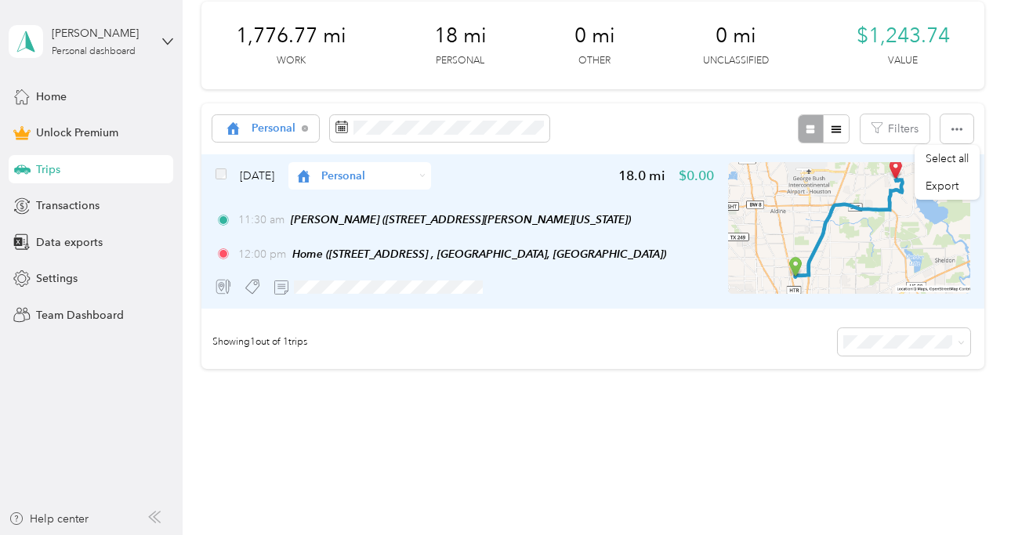
click at [413, 172] on span "Personal" at bounding box center [367, 176] width 92 height 16
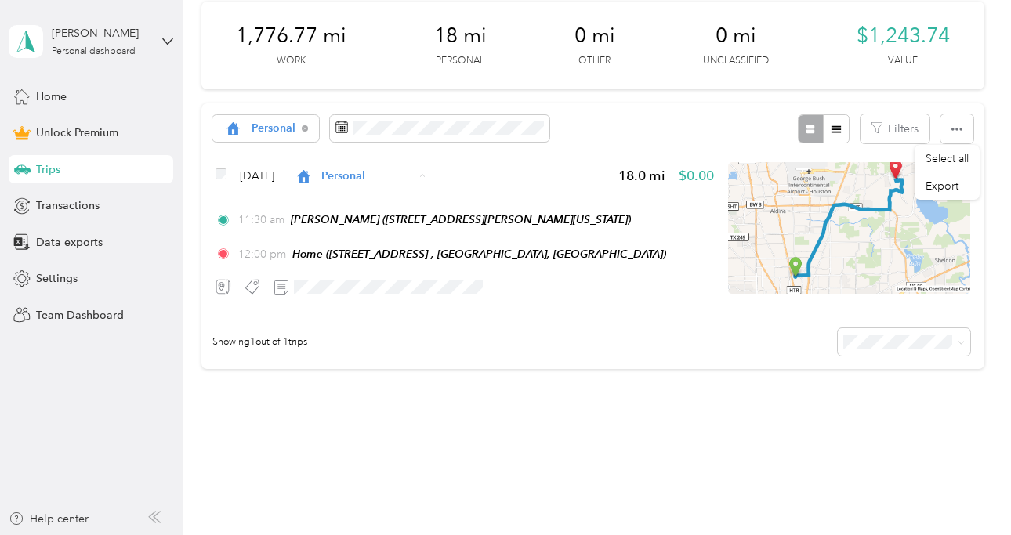
click at [396, 255] on span "HH OT" at bounding box center [406, 260] width 93 height 16
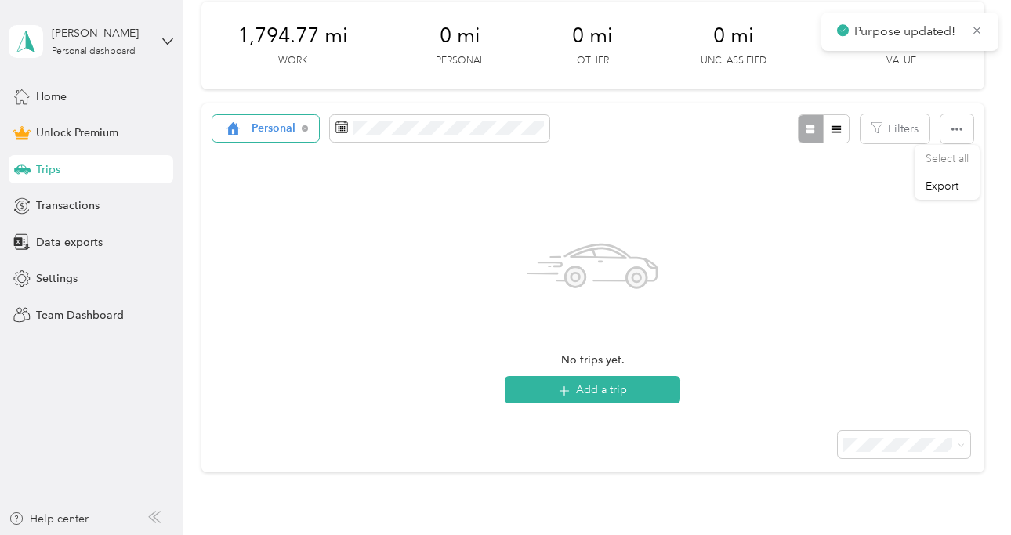
click at [284, 128] on span "Personal" at bounding box center [274, 128] width 45 height 11
click at [284, 216] on li "Work" at bounding box center [270, 209] width 114 height 27
